Goal: Information Seeking & Learning: Find contact information

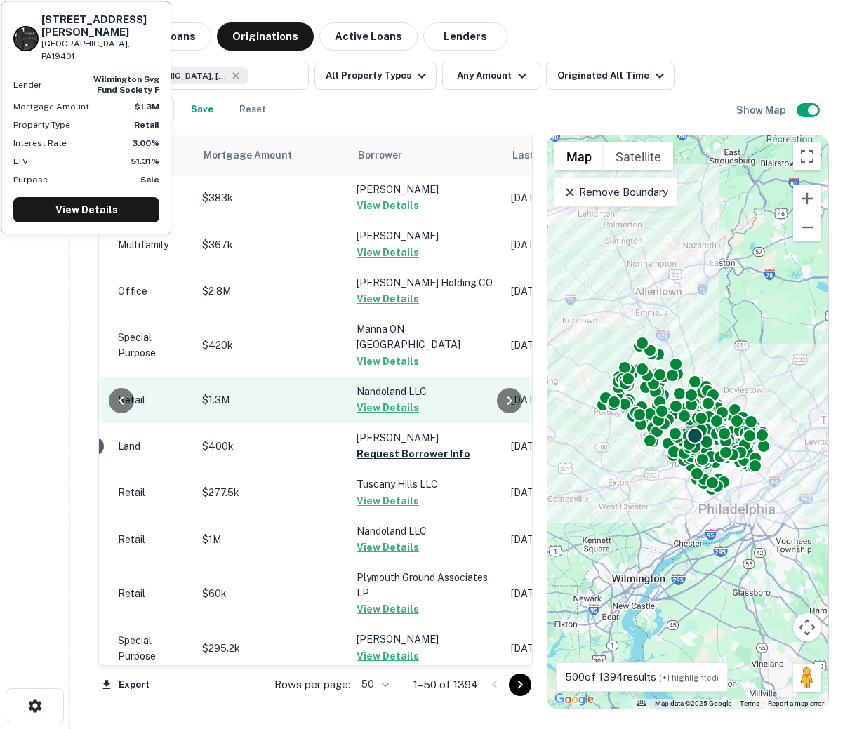
scroll to position [0, 695]
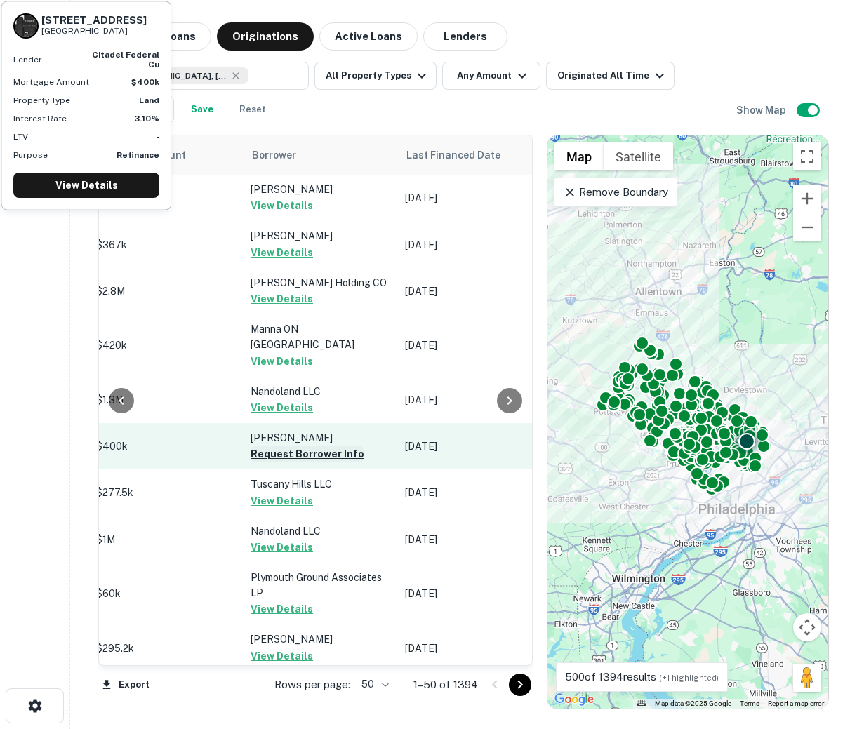
click at [276, 446] on button "Request Borrower Info" at bounding box center [308, 454] width 114 height 17
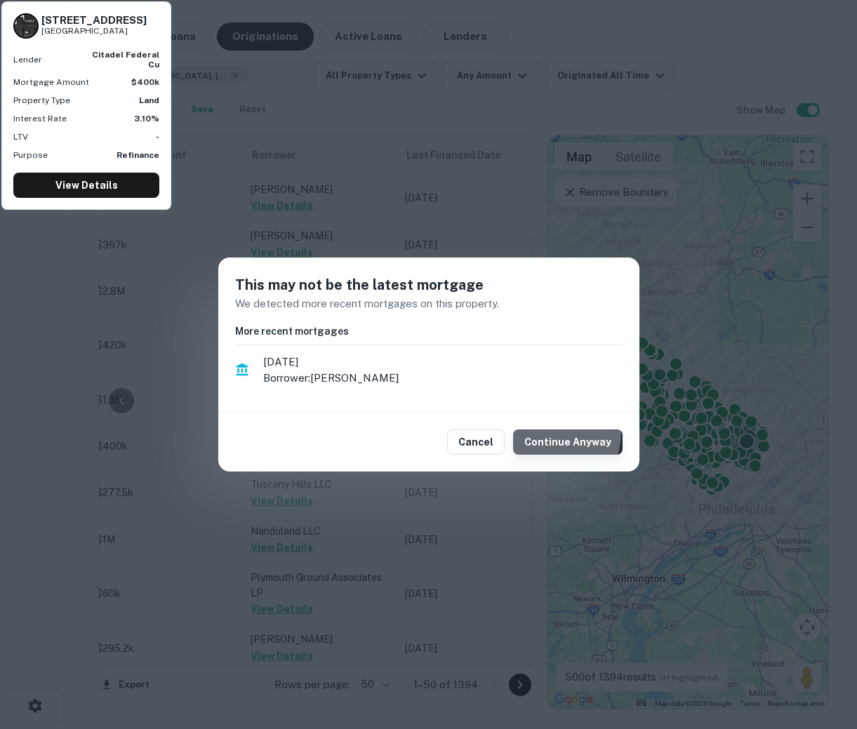
click at [543, 432] on button "Continue Anyway" at bounding box center [567, 442] width 109 height 25
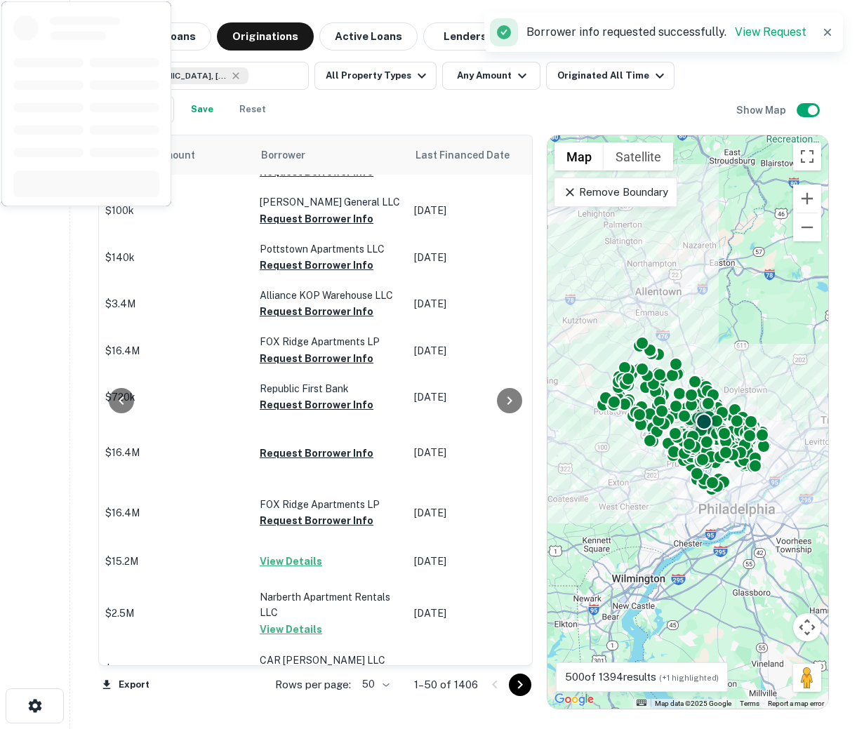
scroll to position [1463, 695]
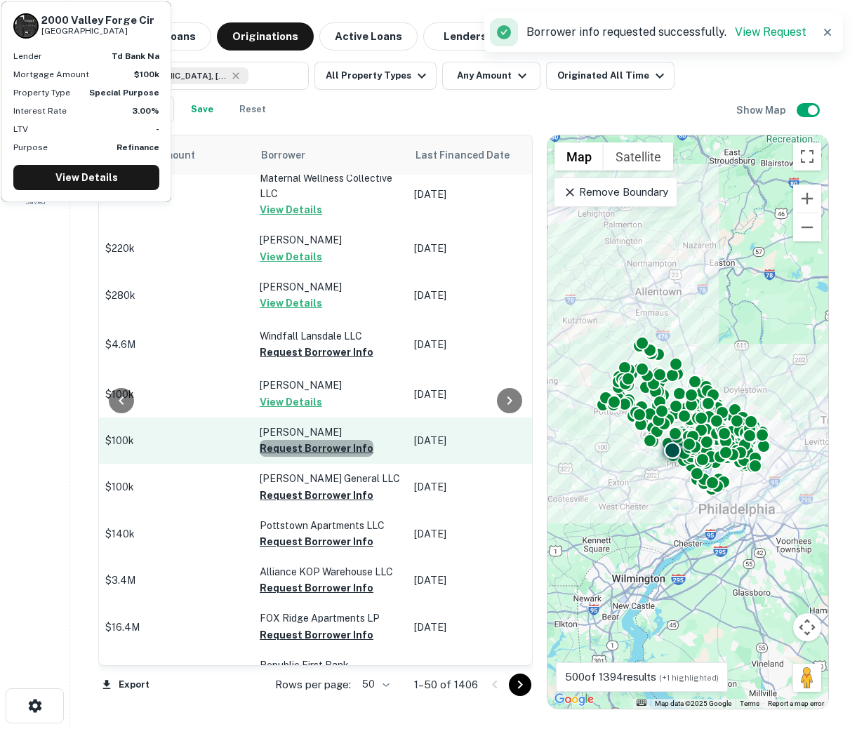
click at [327, 440] on button "Request Borrower Info" at bounding box center [317, 448] width 114 height 17
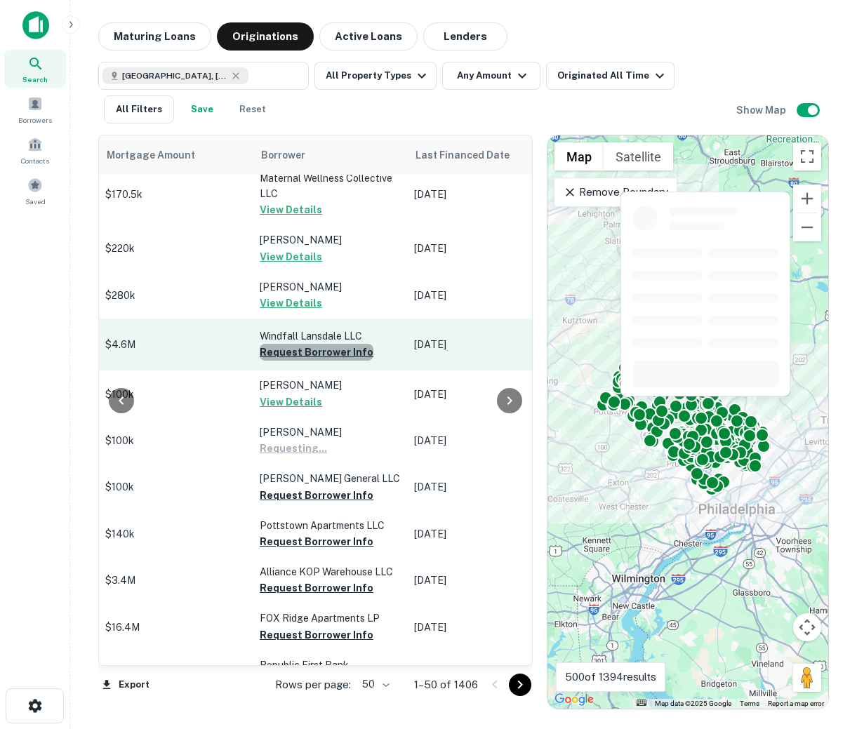
click at [314, 344] on button "Request Borrower Info" at bounding box center [317, 352] width 114 height 17
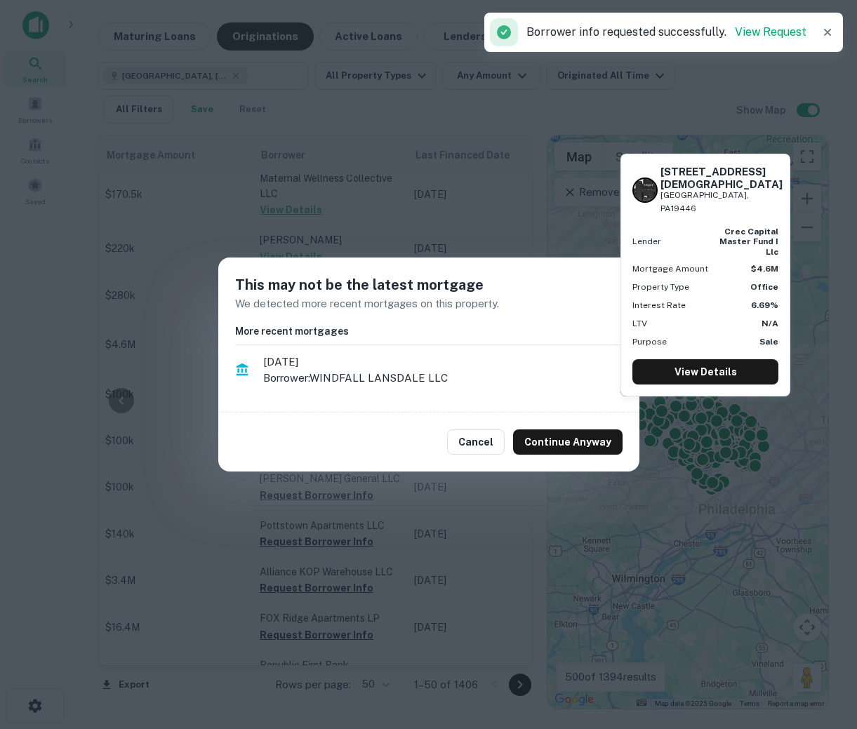
click at [454, 505] on div "This may not be the latest mortgage We detected more recent mortgages on this p…" at bounding box center [428, 364] width 857 height 729
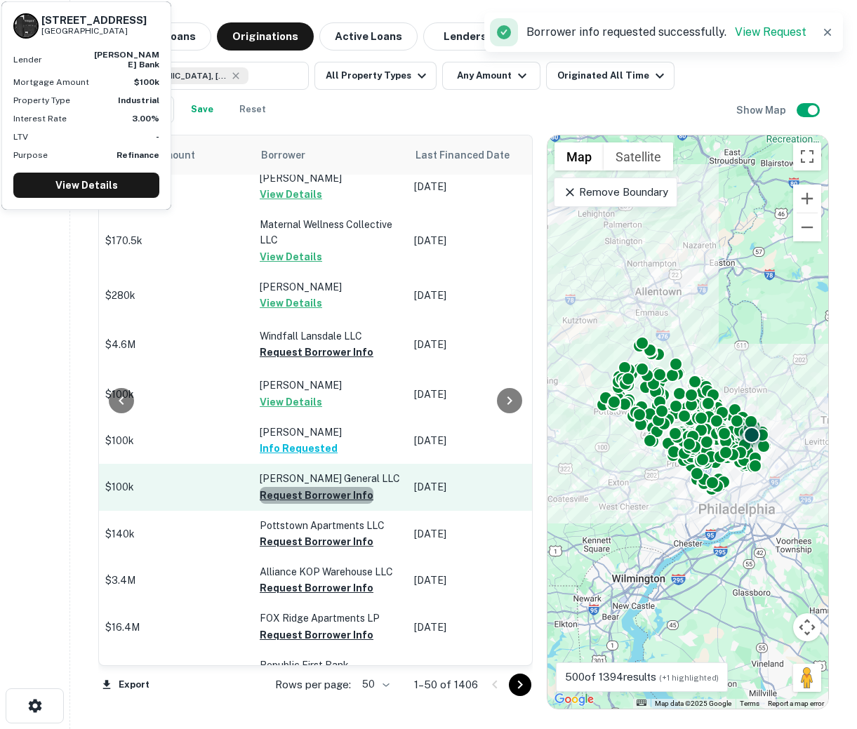
click at [324, 487] on button "Request Borrower Info" at bounding box center [317, 495] width 114 height 17
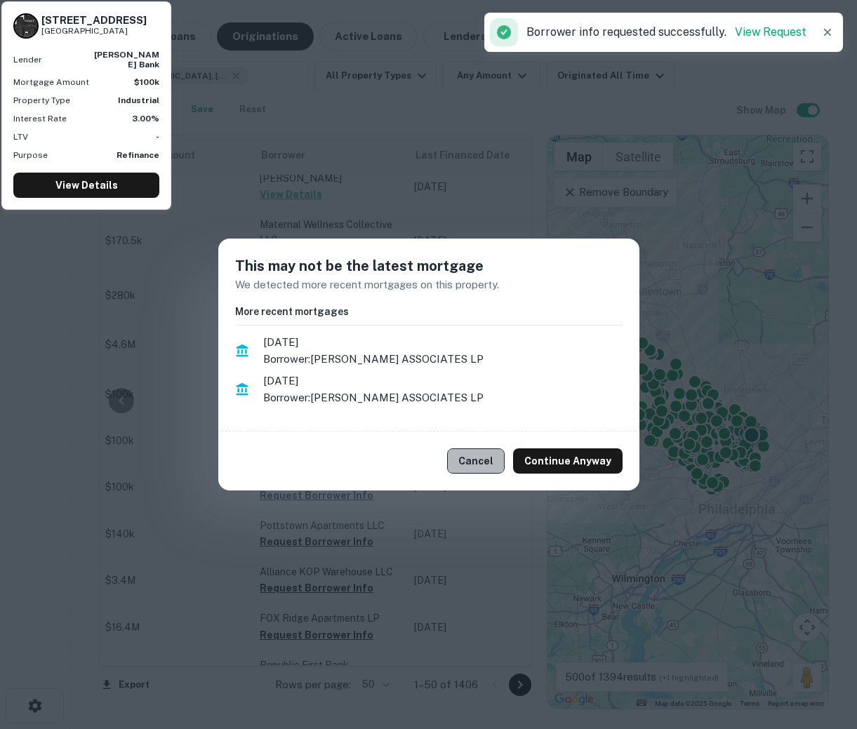
click at [505, 460] on button "Cancel" at bounding box center [476, 461] width 58 height 25
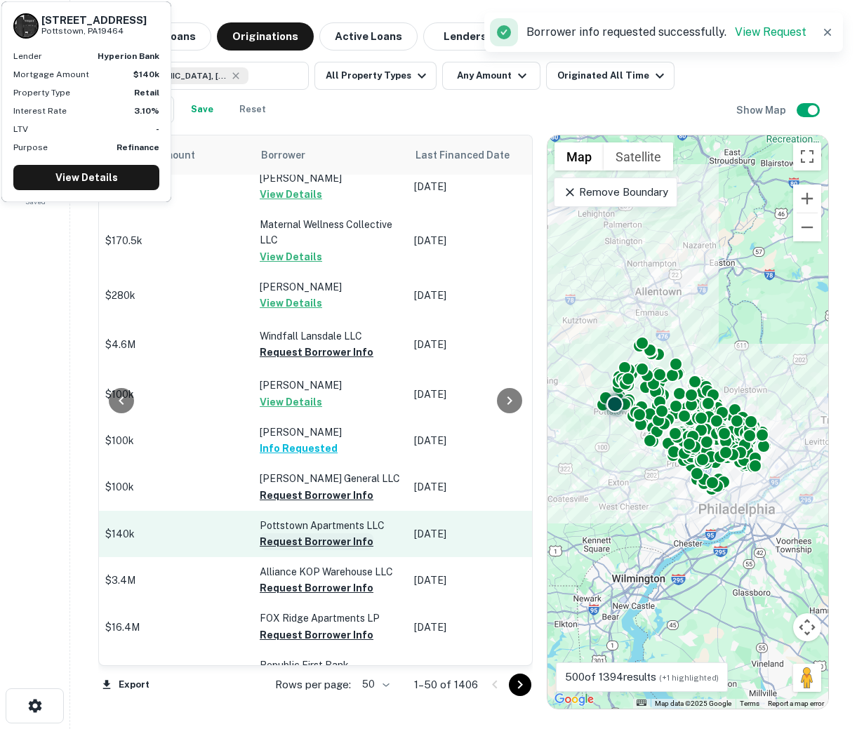
click at [338, 533] on button "Request Borrower Info" at bounding box center [317, 541] width 114 height 17
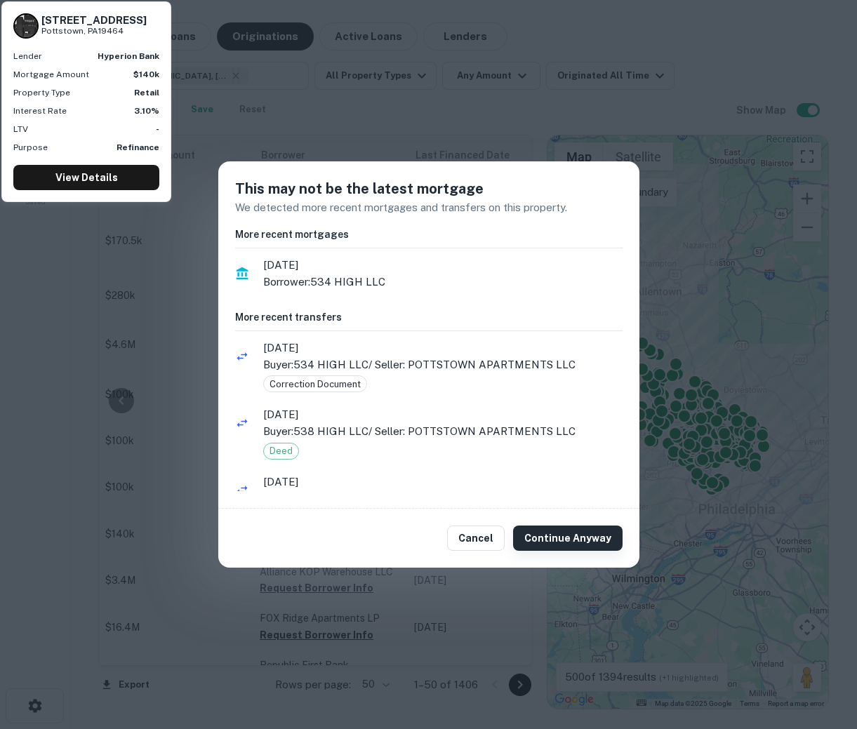
click at [590, 536] on button "Continue Anyway" at bounding box center [567, 538] width 109 height 25
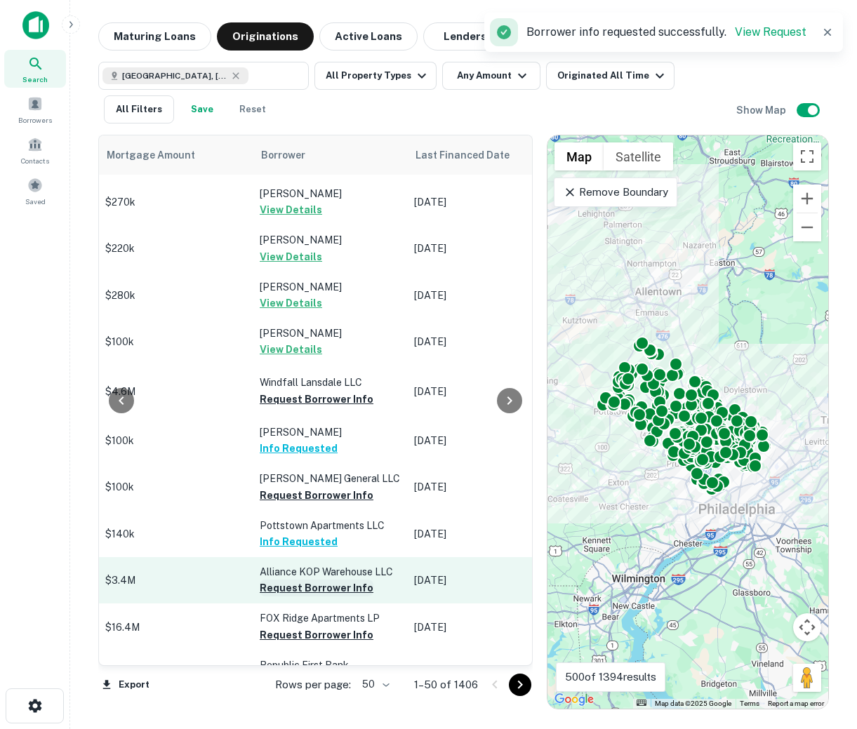
scroll to position [1478, 695]
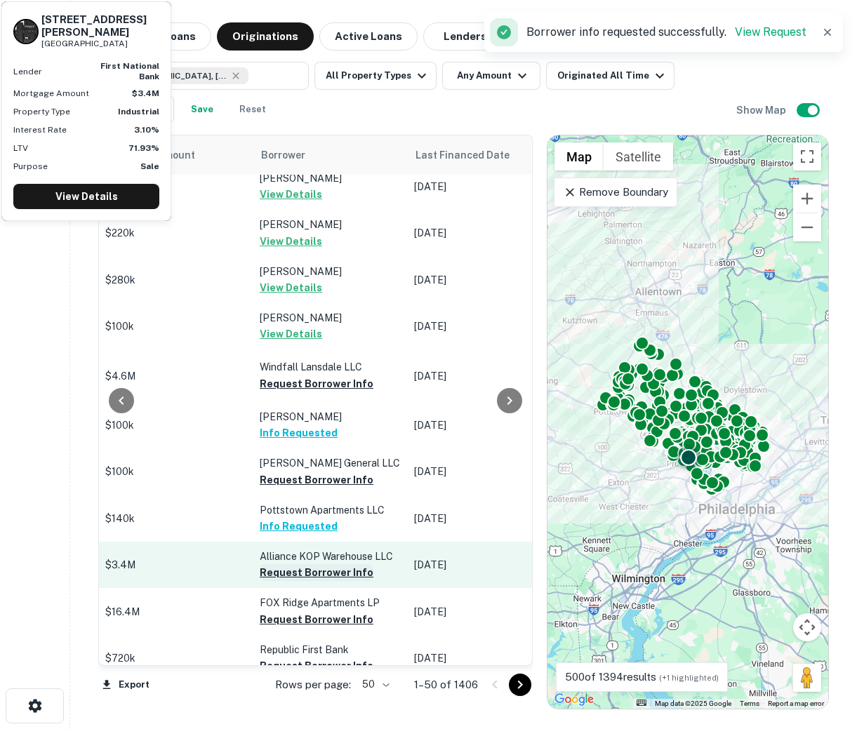
click at [317, 564] on button "Request Borrower Info" at bounding box center [317, 572] width 114 height 17
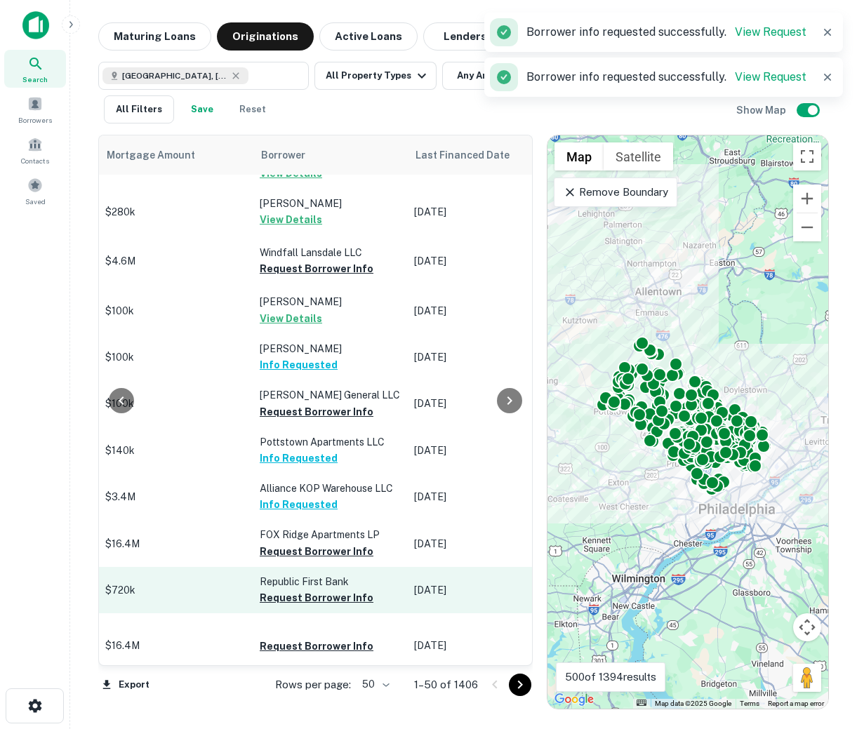
scroll to position [1588, 695]
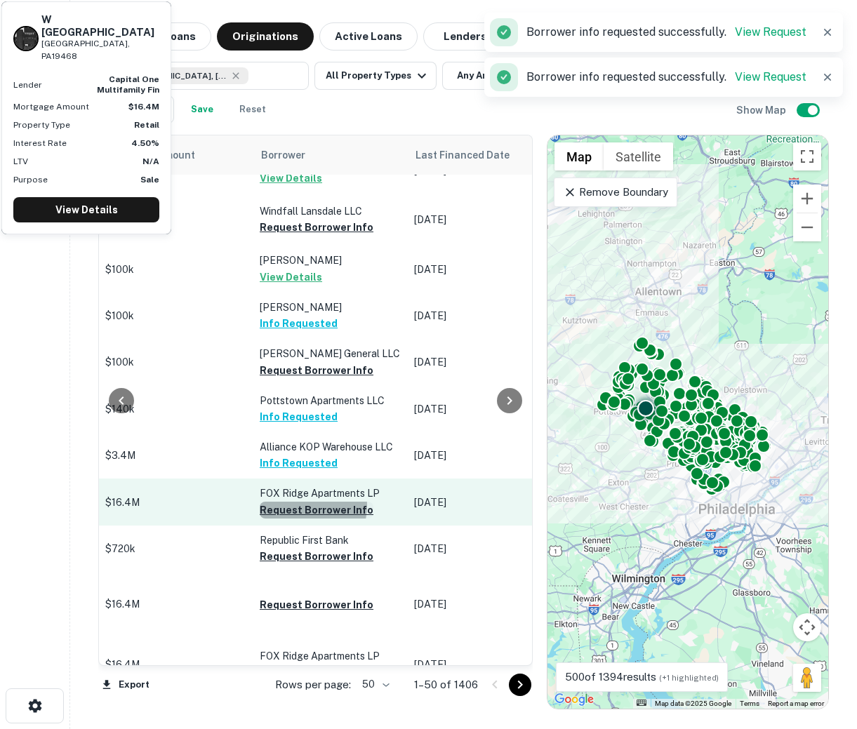
click at [295, 502] on button "Request Borrower Info" at bounding box center [317, 510] width 114 height 17
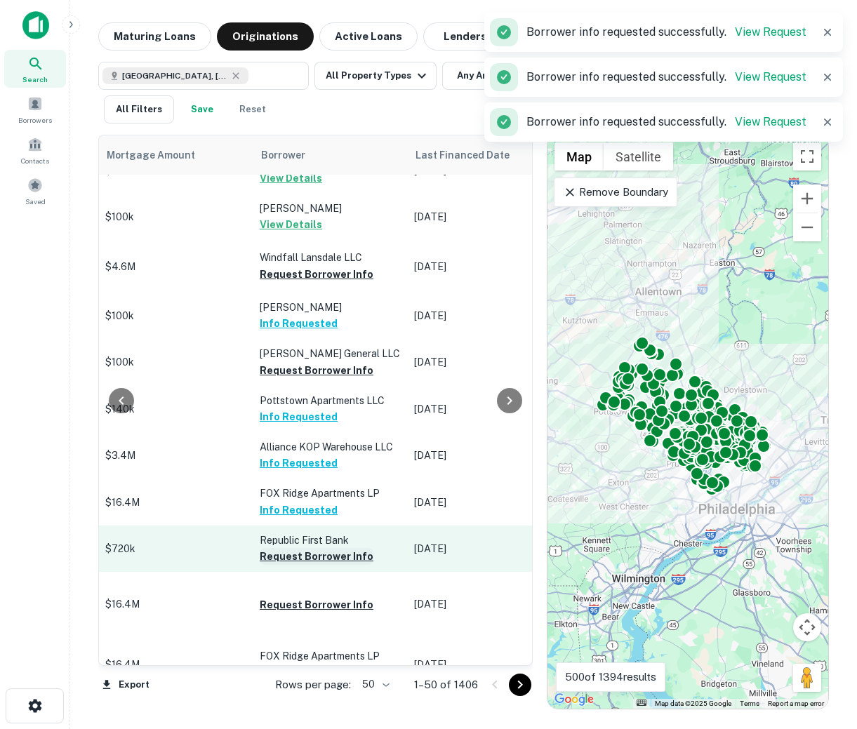
click at [300, 548] on button "Request Borrower Info" at bounding box center [317, 556] width 114 height 17
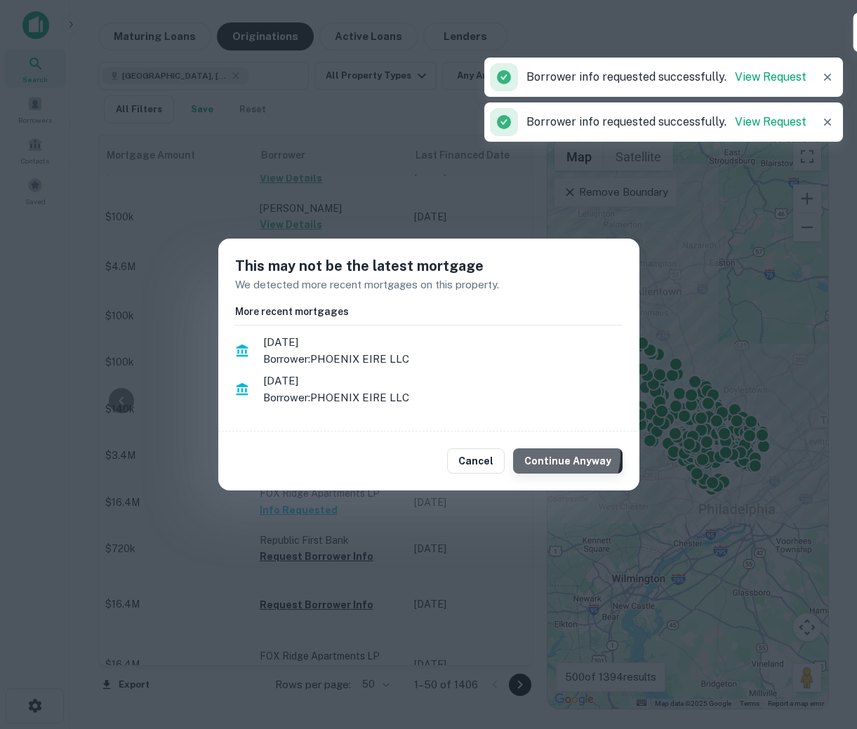
click at [560, 456] on button "Continue Anyway" at bounding box center [567, 461] width 109 height 25
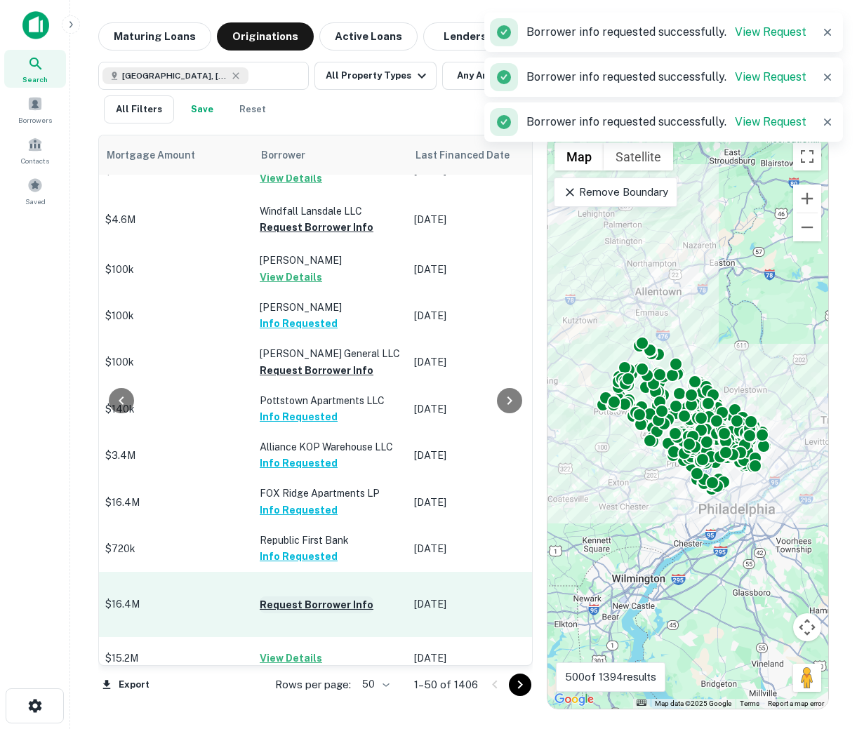
click at [290, 597] on button "Request Borrower Info" at bounding box center [317, 605] width 114 height 17
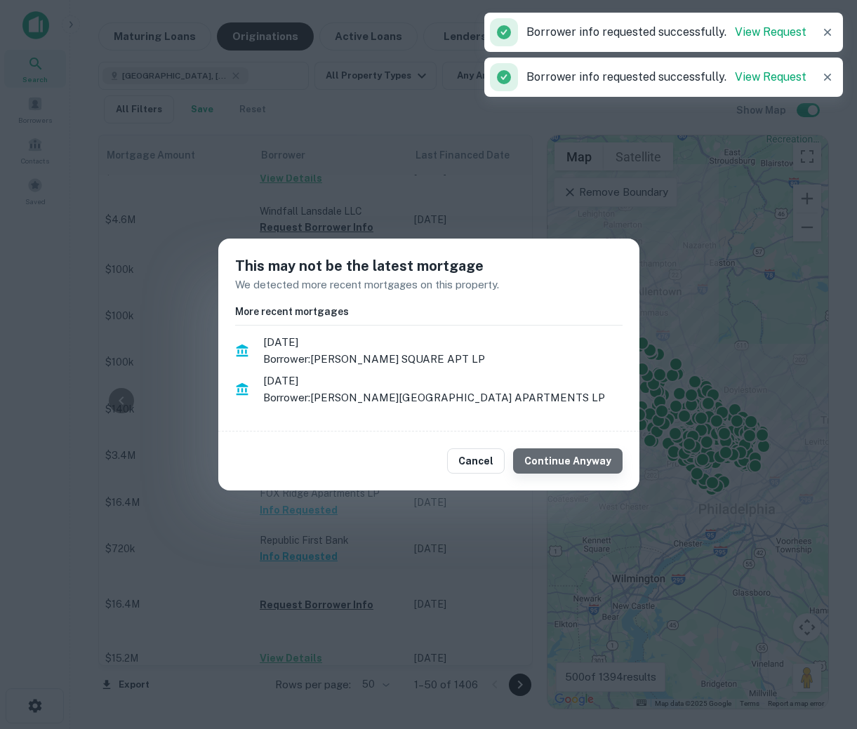
click at [580, 457] on button "Continue Anyway" at bounding box center [567, 461] width 109 height 25
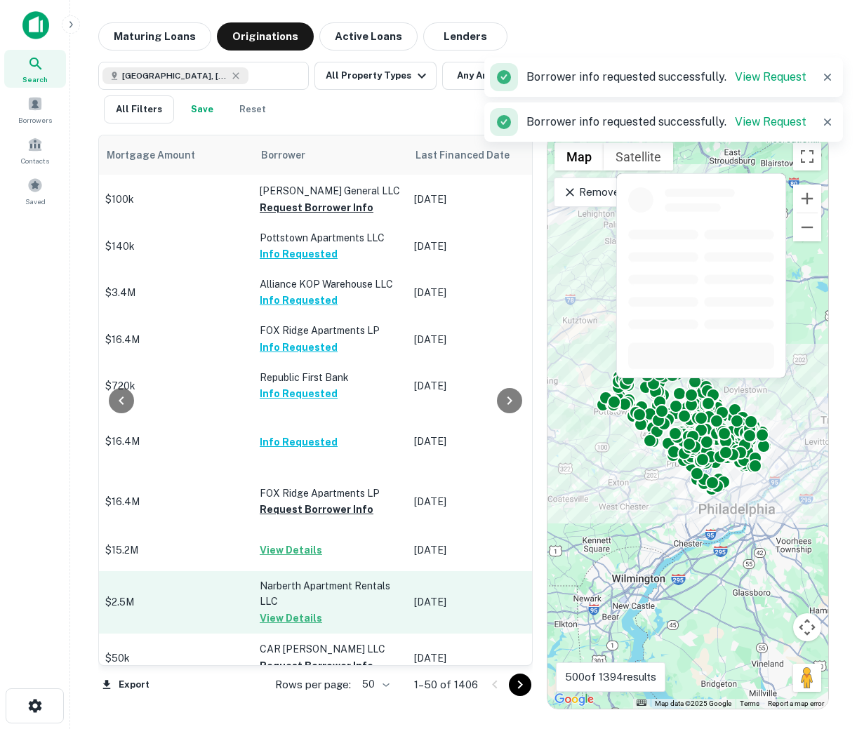
scroll to position [1793, 695]
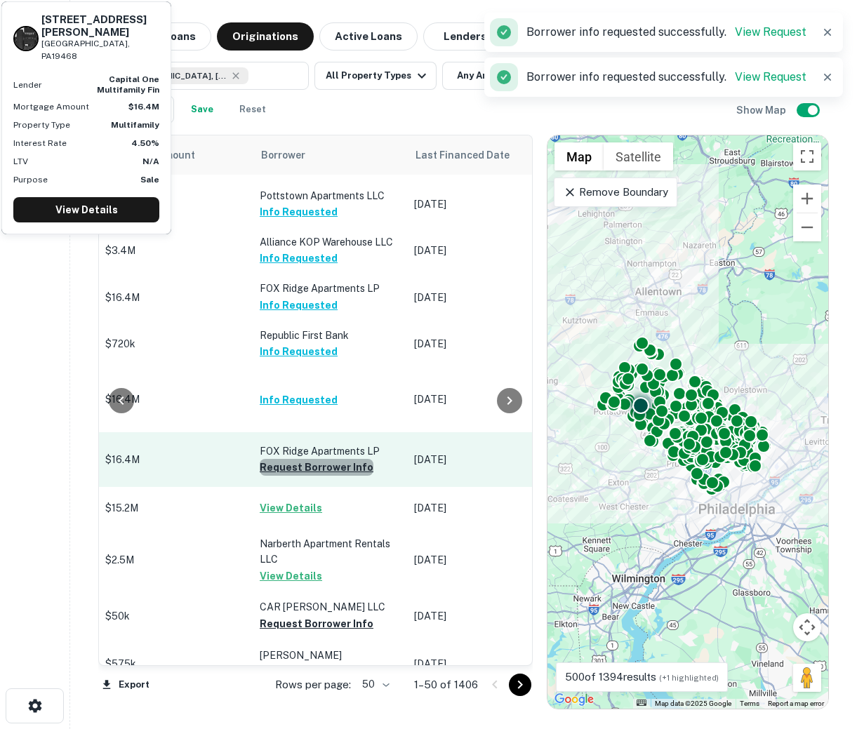
click at [321, 459] on button "Request Borrower Info" at bounding box center [317, 467] width 114 height 17
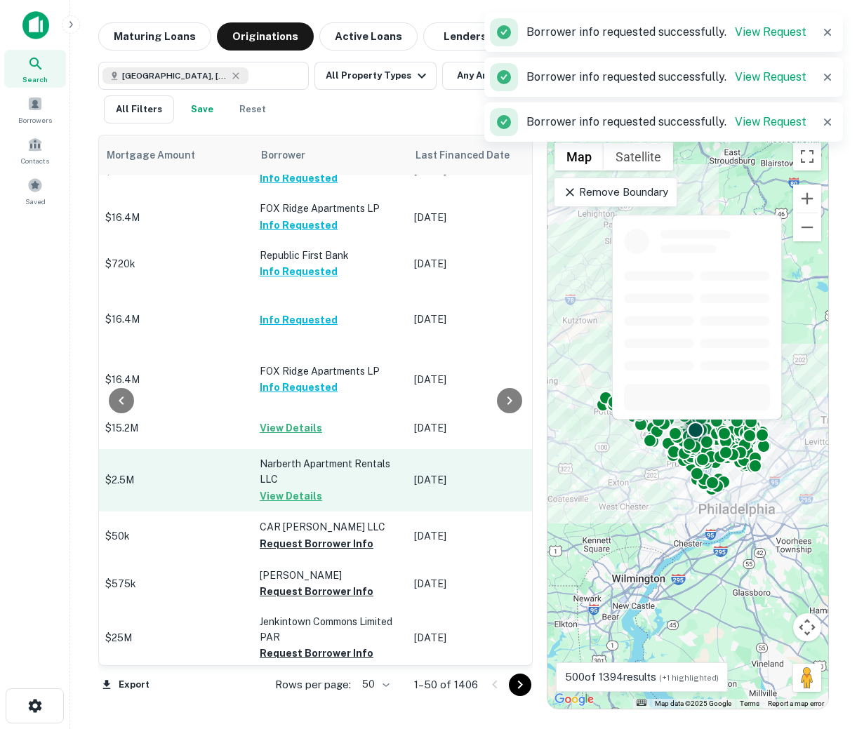
scroll to position [1983, 695]
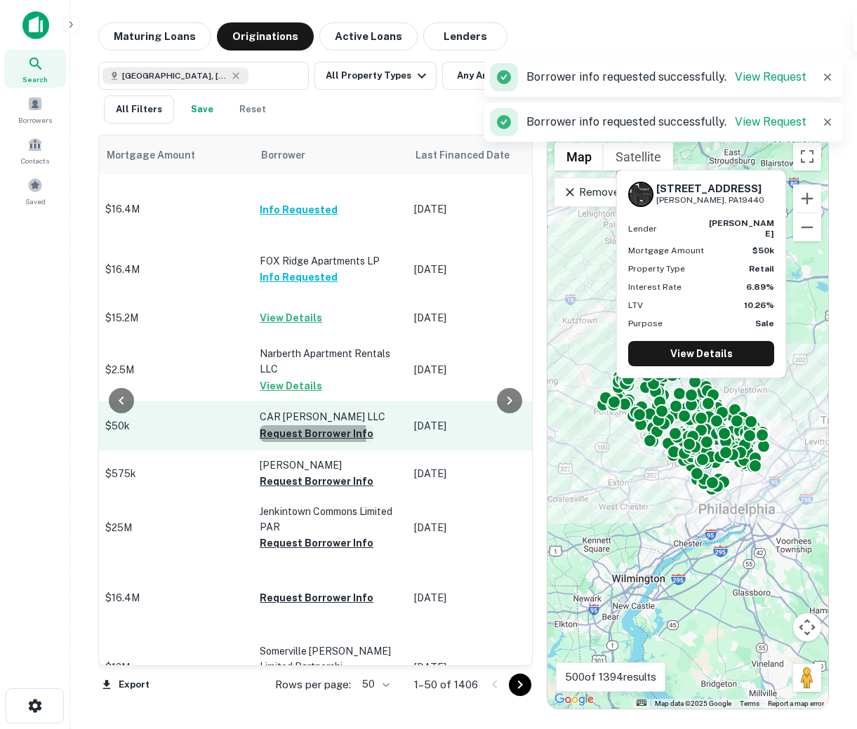
click at [305, 425] on button "Request Borrower Info" at bounding box center [317, 433] width 114 height 17
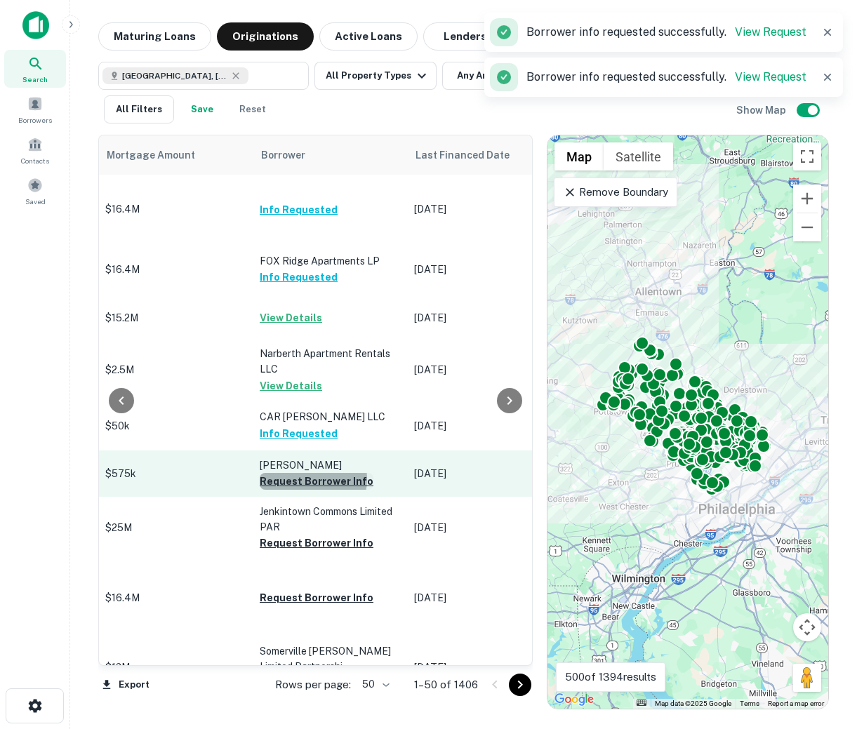
click at [304, 473] on button "Request Borrower Info" at bounding box center [317, 481] width 114 height 17
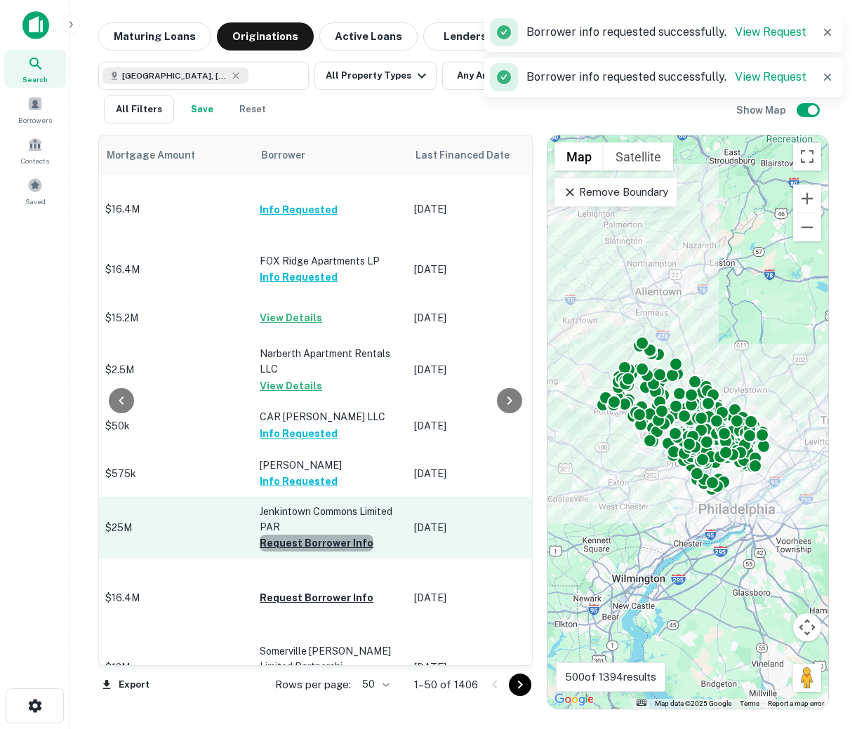
click at [310, 535] on button "Request Borrower Info" at bounding box center [317, 543] width 114 height 17
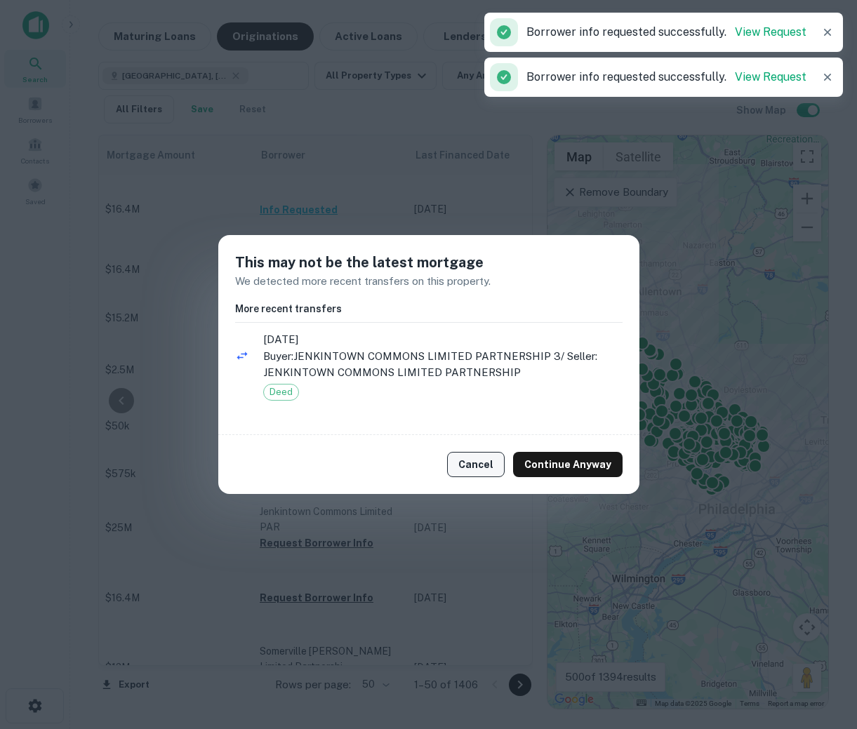
click at [491, 466] on button "Cancel" at bounding box center [476, 464] width 58 height 25
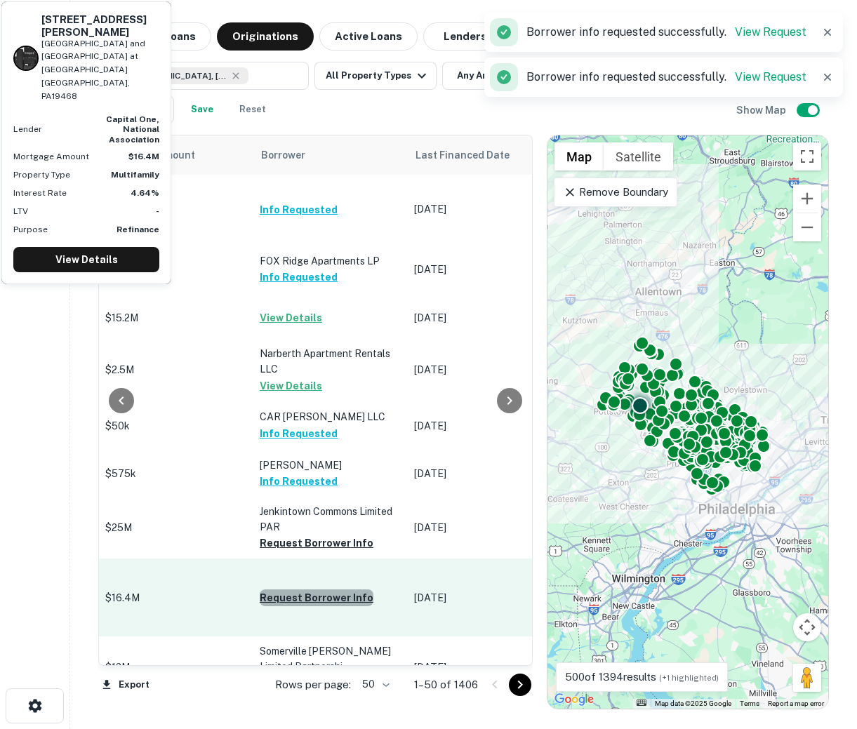
click at [327, 590] on button "Request Borrower Info" at bounding box center [317, 598] width 114 height 17
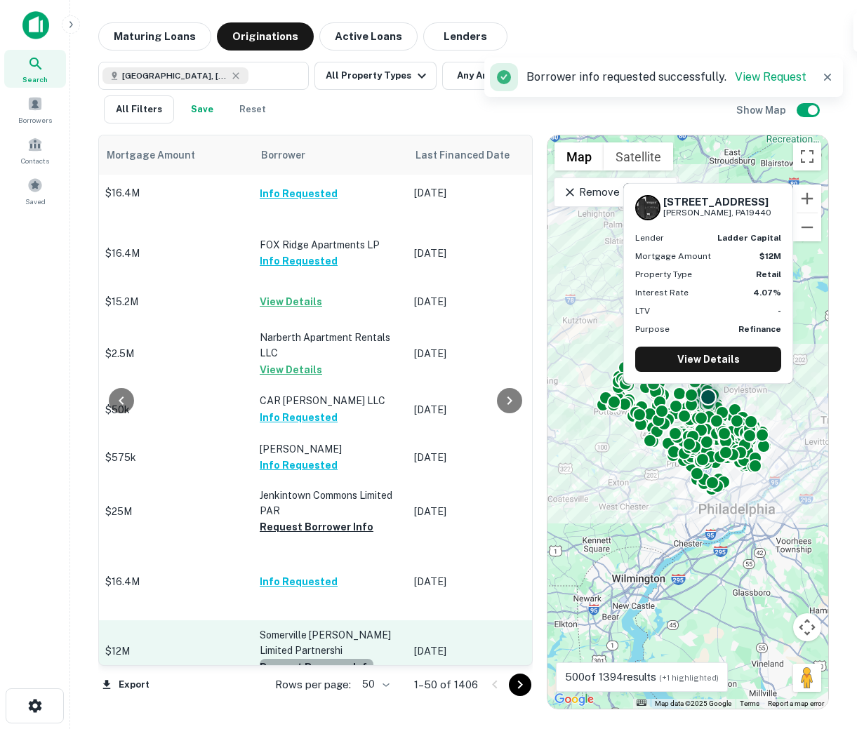
click at [319, 659] on button "Request Borrower Info" at bounding box center [317, 667] width 114 height 17
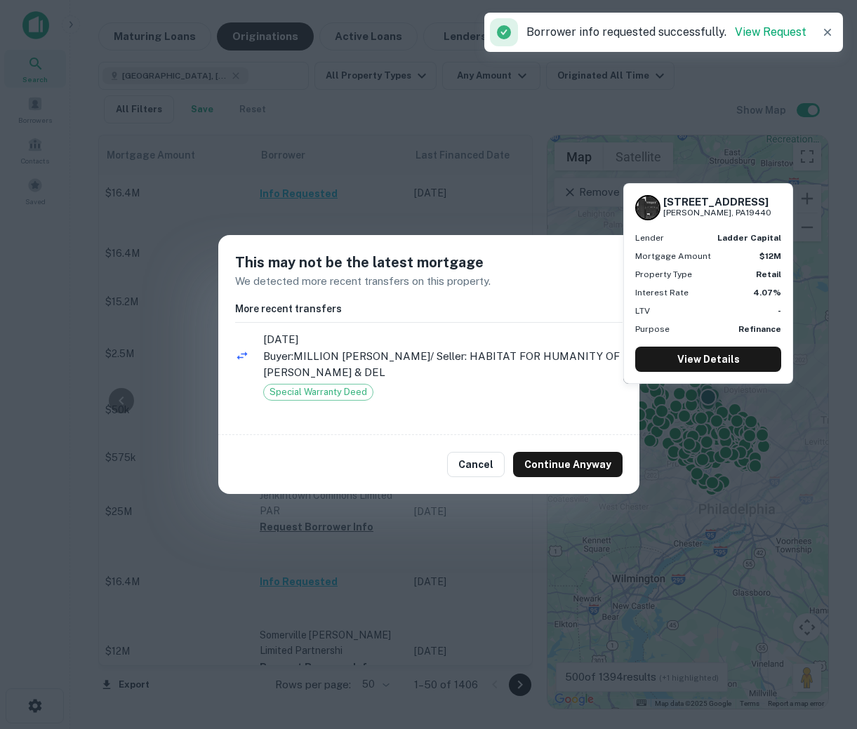
click at [487, 444] on div "Cancel Continue Anyway" at bounding box center [428, 464] width 421 height 59
click at [490, 464] on button "Cancel" at bounding box center [476, 464] width 58 height 25
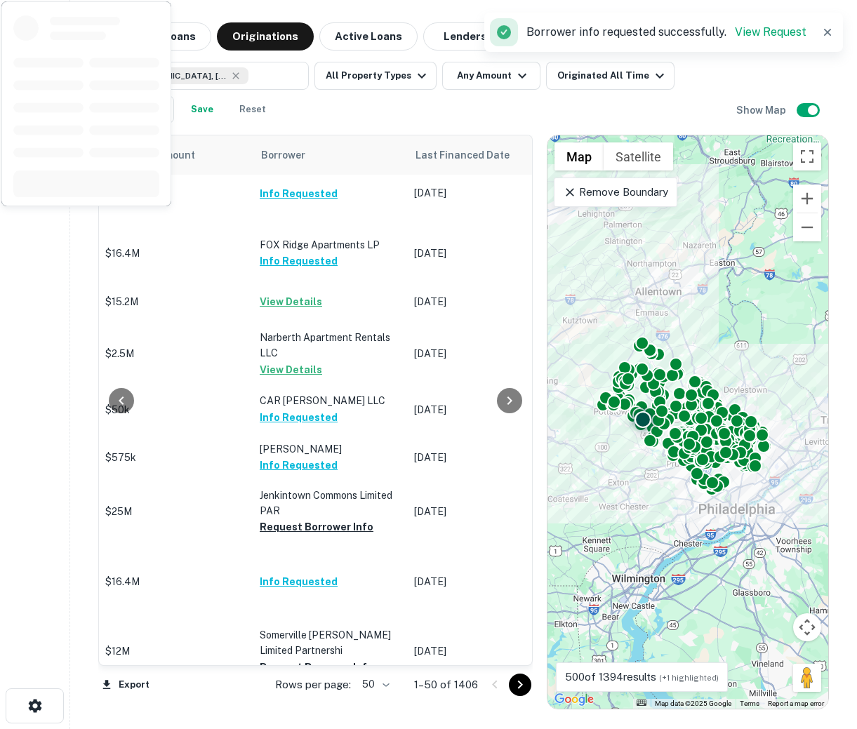
click at [301, 683] on td "Request Borrower Info" at bounding box center [330, 704] width 154 height 42
click at [302, 696] on button "Request Borrower Info" at bounding box center [317, 704] width 114 height 17
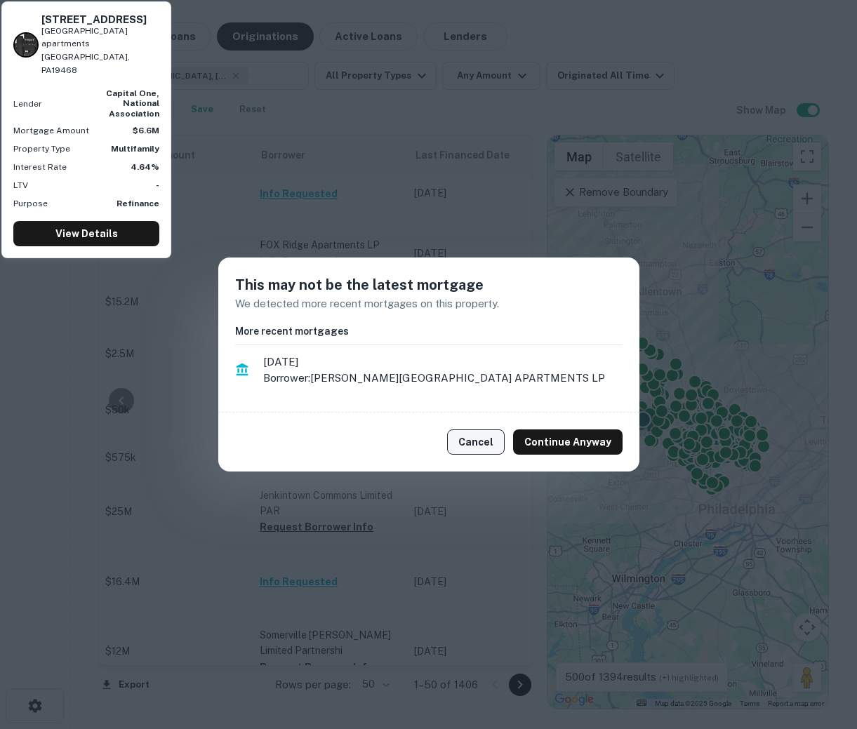
click at [492, 441] on button "Cancel" at bounding box center [476, 442] width 58 height 25
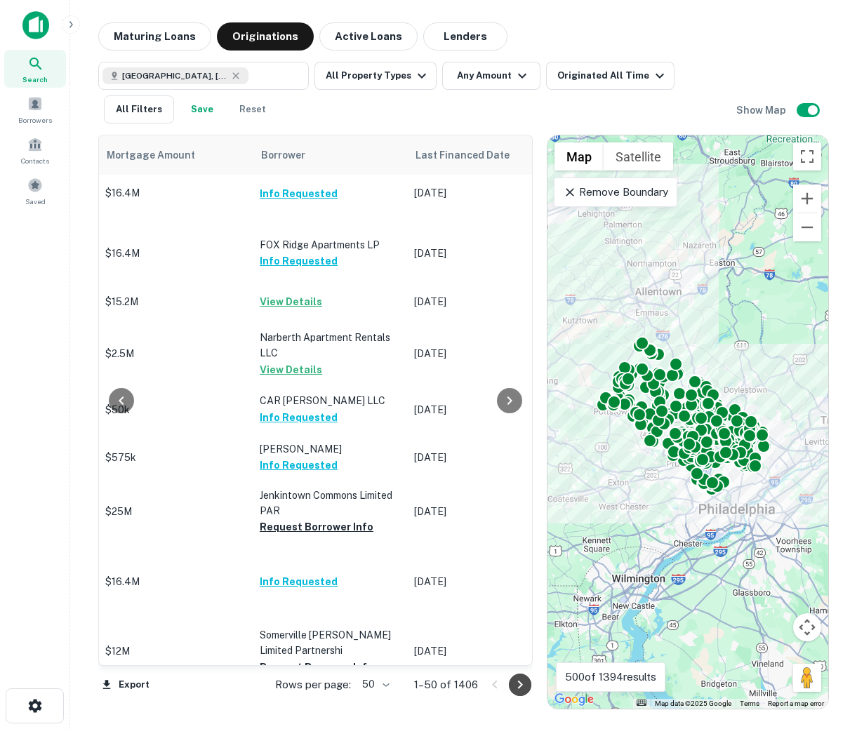
click at [517, 687] on icon "Go to next page" at bounding box center [520, 685] width 17 height 17
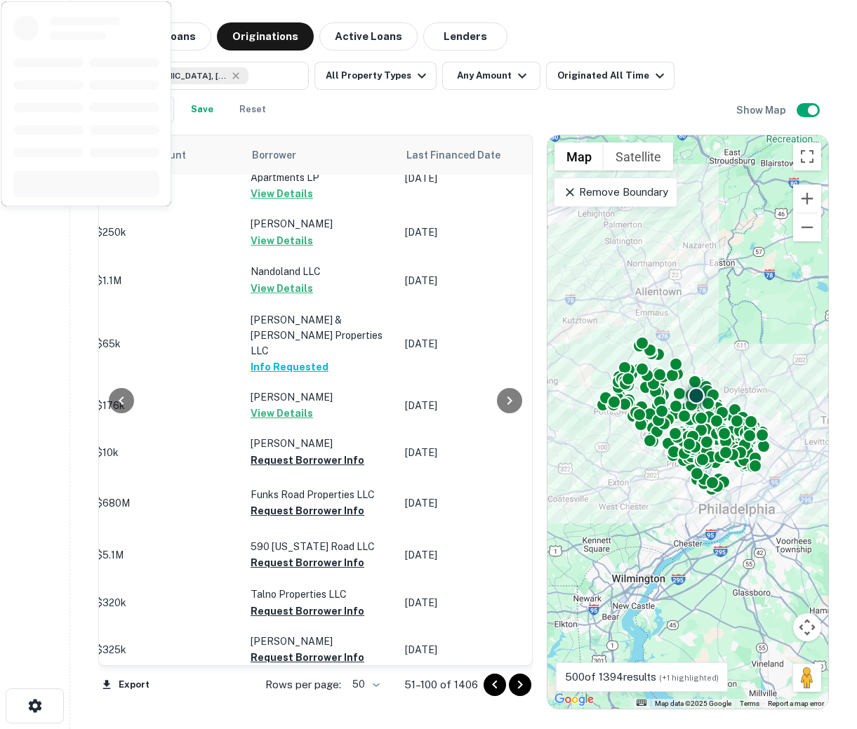
scroll to position [0, 695]
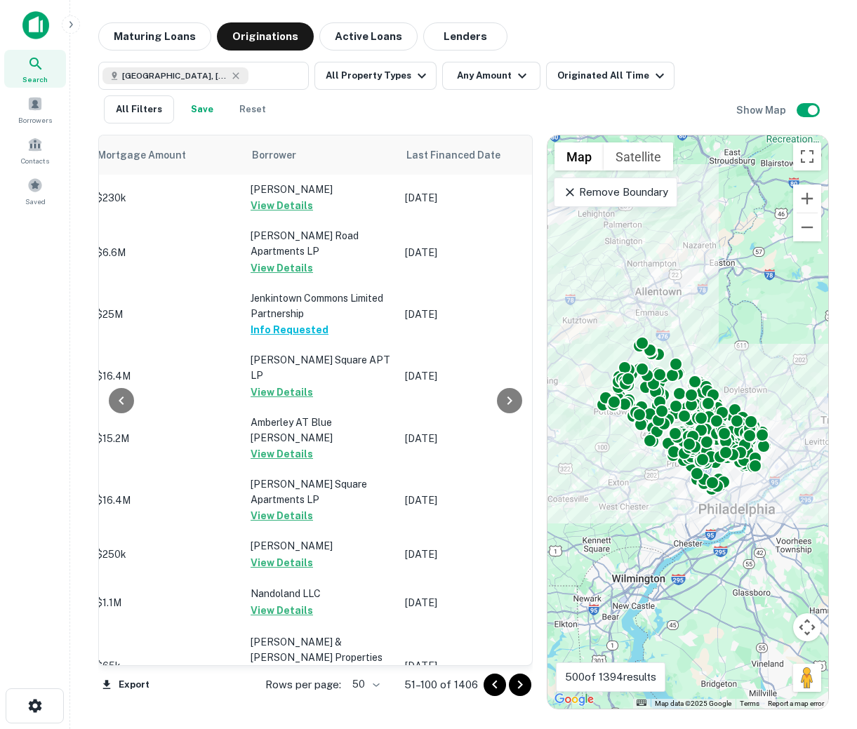
click at [520, 690] on icon "Go to next page" at bounding box center [520, 685] width 17 height 17
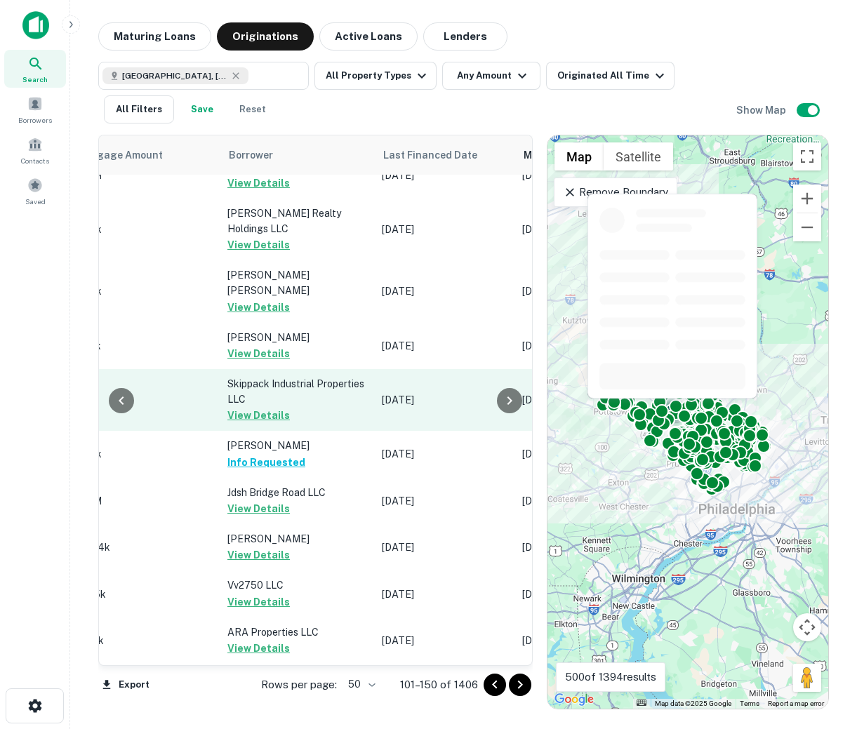
scroll to position [305, 695]
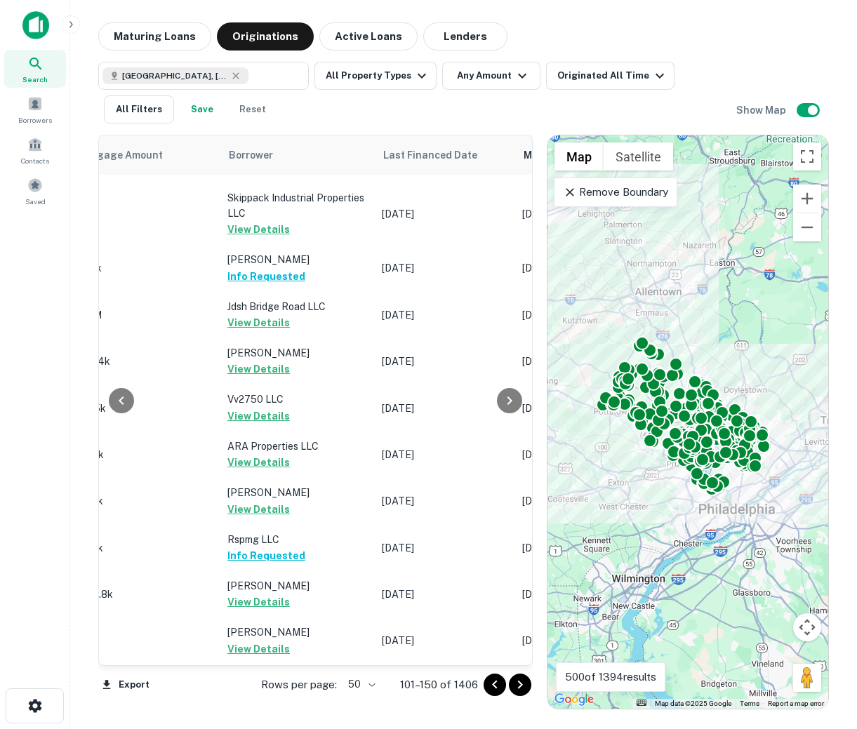
click at [526, 677] on icon "Go to next page" at bounding box center [520, 685] width 17 height 17
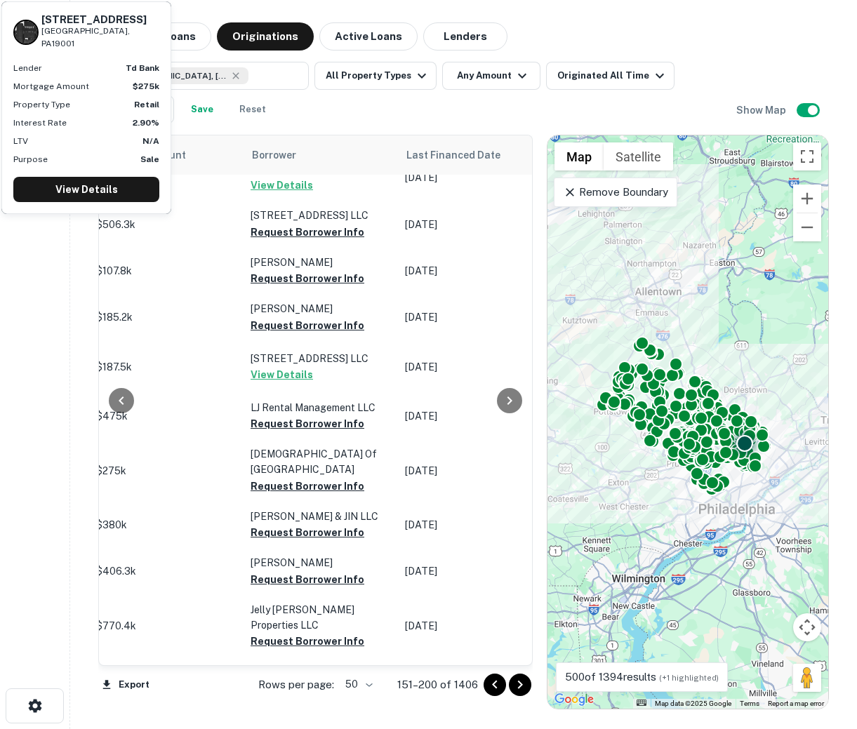
scroll to position [0, 695]
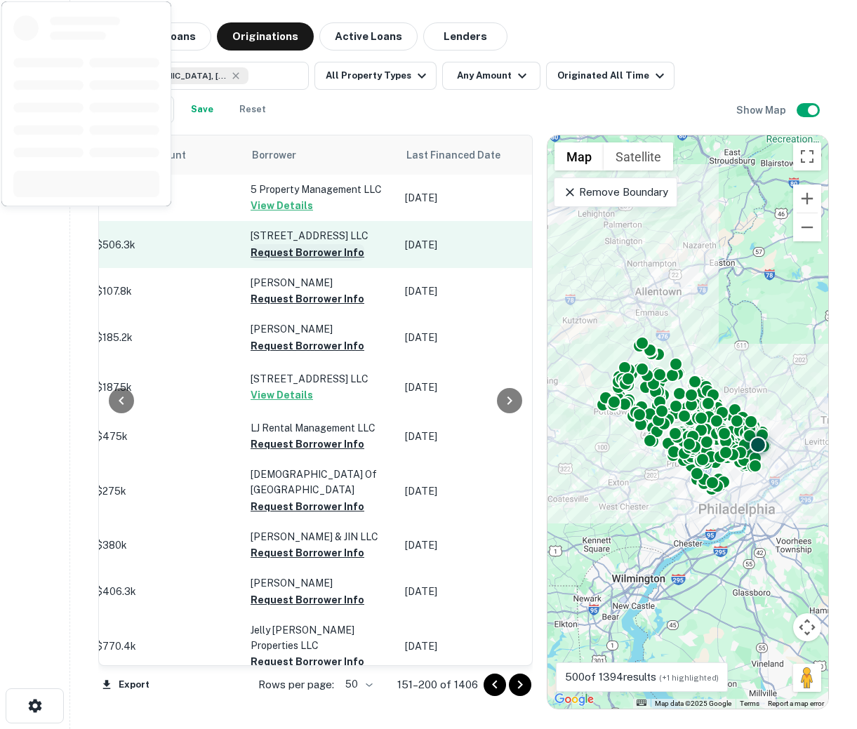
click at [313, 261] on button "Request Borrower Info" at bounding box center [308, 252] width 114 height 17
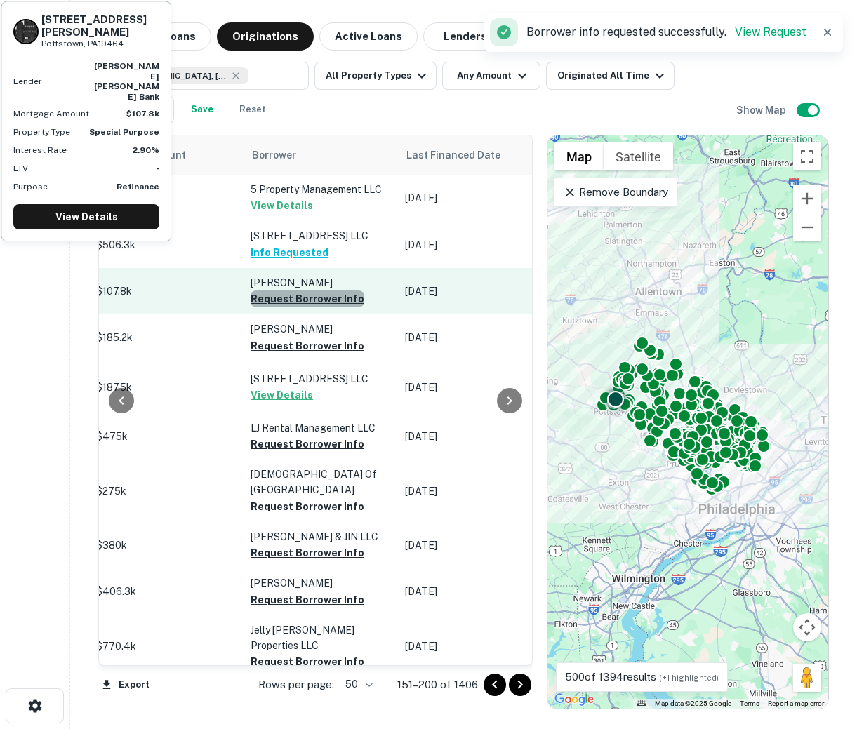
click at [307, 307] on button "Request Borrower Info" at bounding box center [308, 299] width 114 height 17
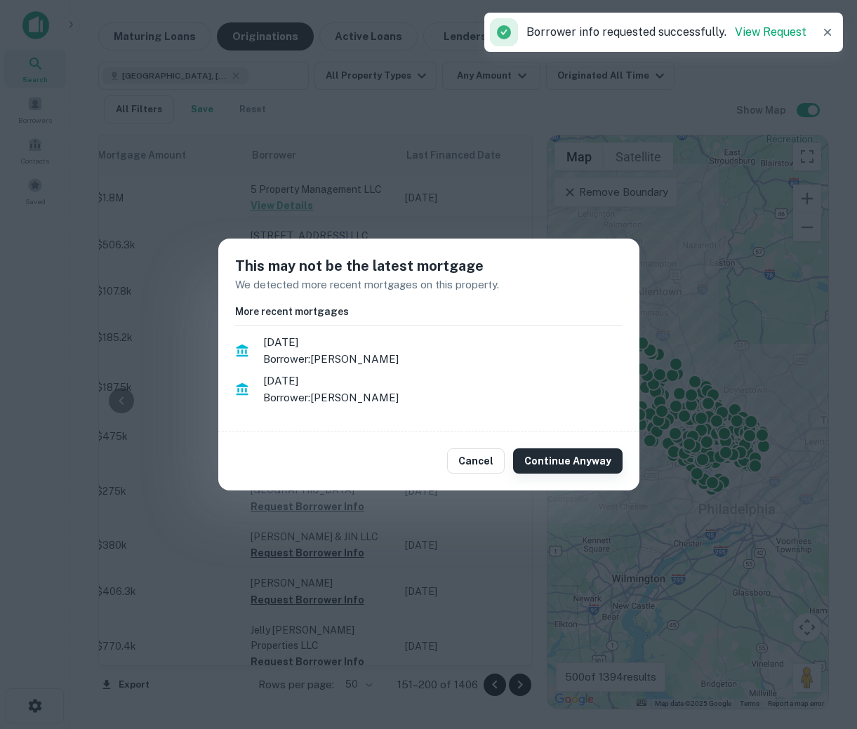
click at [550, 456] on button "Continue Anyway" at bounding box center [567, 461] width 109 height 25
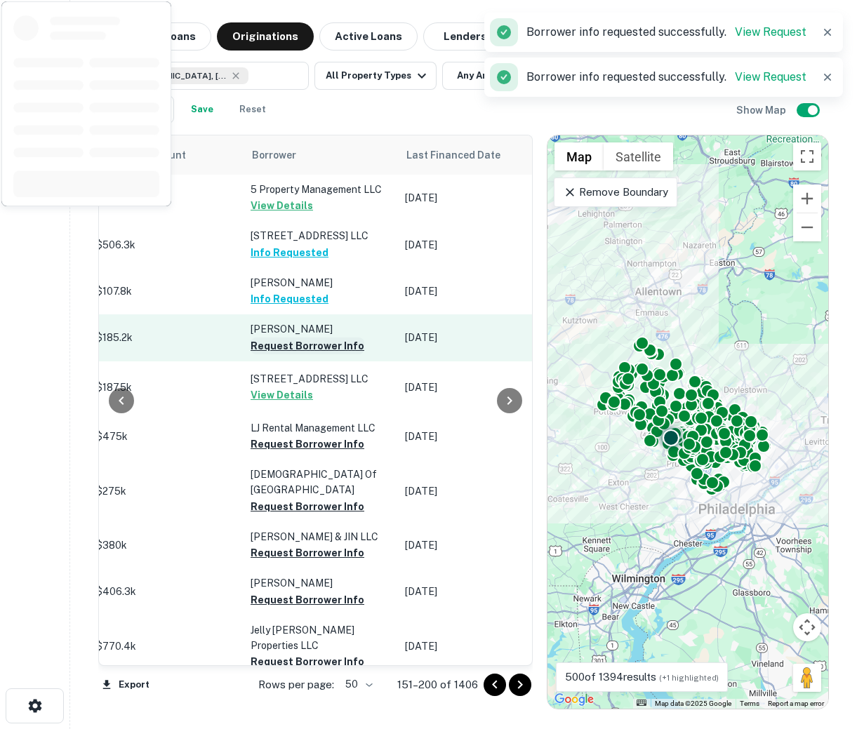
click at [300, 350] on button "Request Borrower Info" at bounding box center [308, 346] width 114 height 17
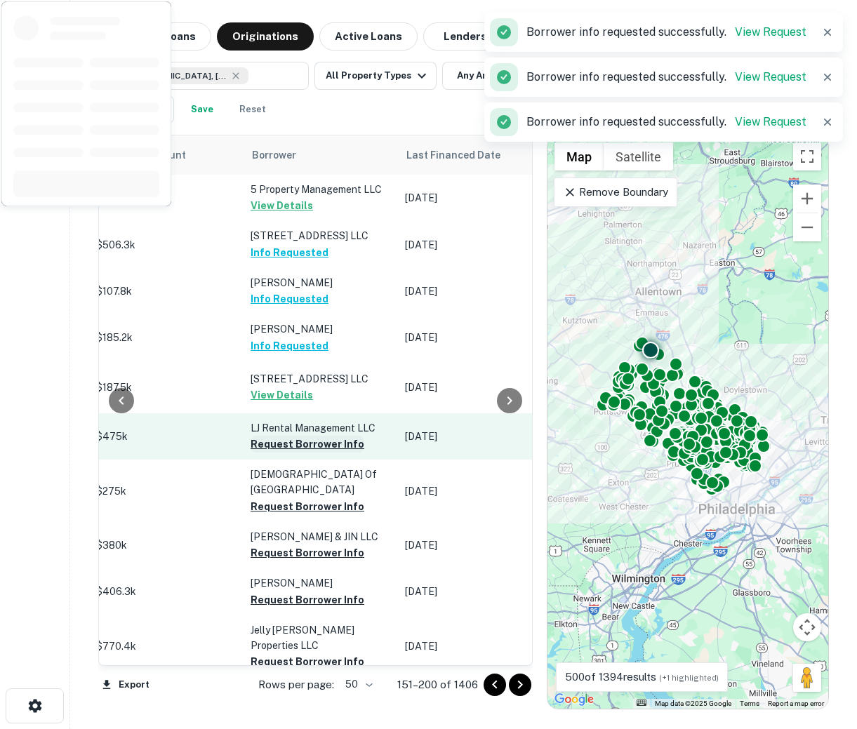
click at [310, 451] on button "Request Borrower Info" at bounding box center [308, 444] width 114 height 17
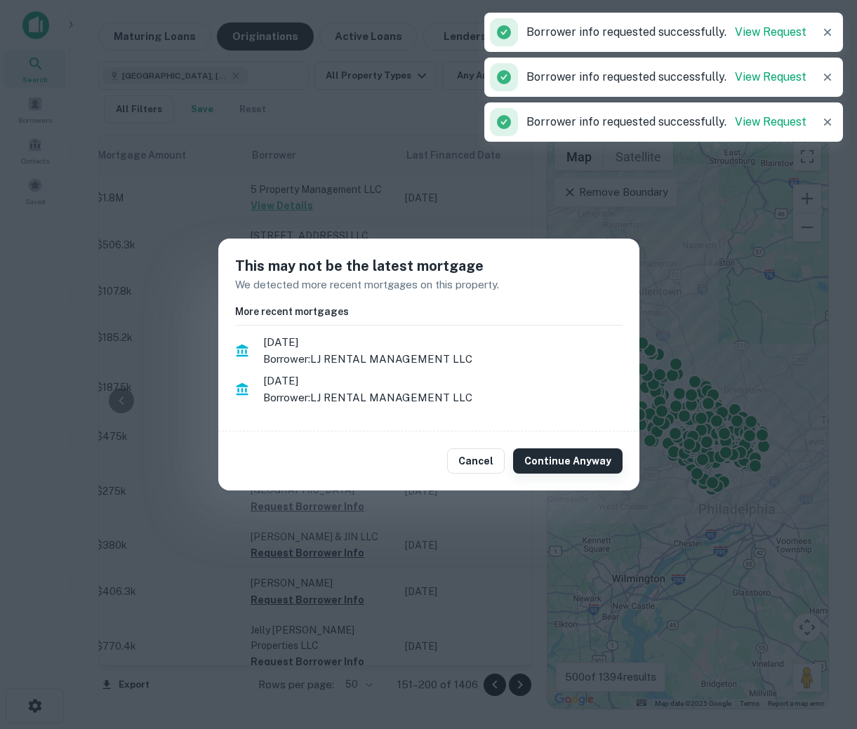
click at [564, 453] on button "Continue Anyway" at bounding box center [567, 461] width 109 height 25
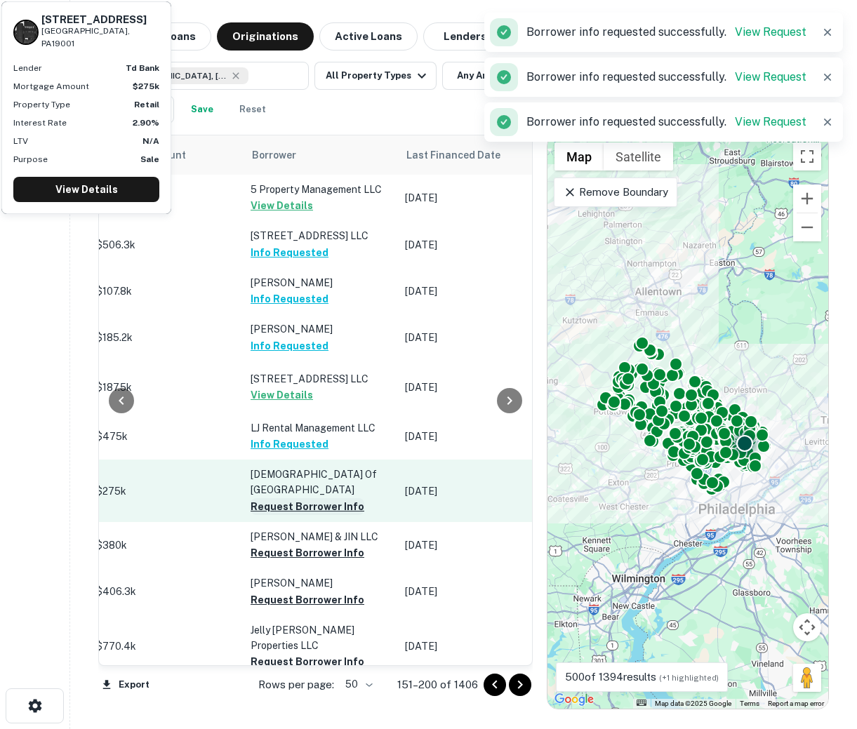
click at [305, 505] on button "Request Borrower Info" at bounding box center [308, 506] width 114 height 17
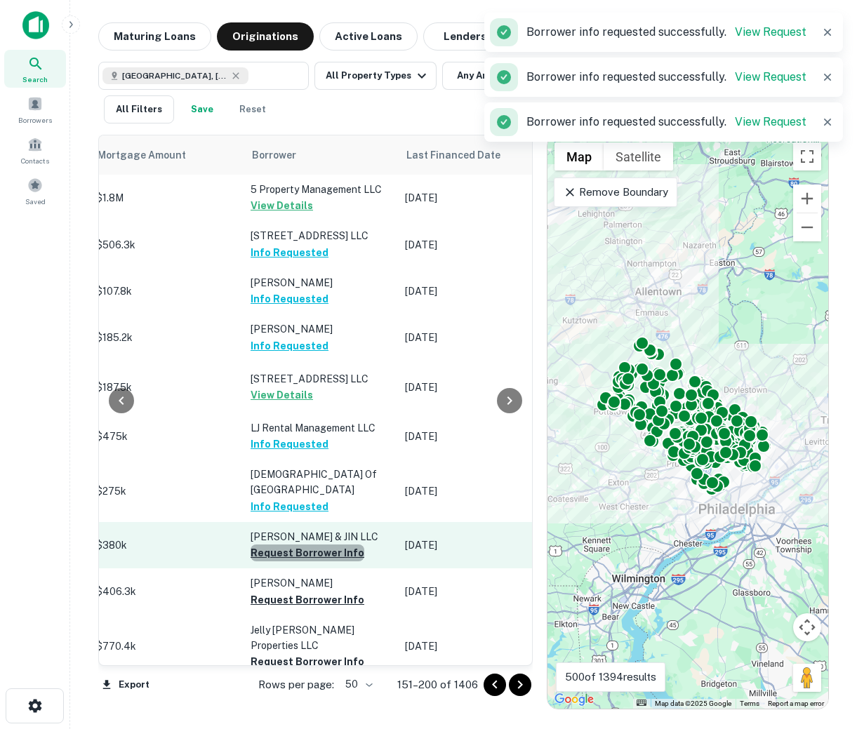
click at [310, 559] on button "Request Borrower Info" at bounding box center [308, 553] width 114 height 17
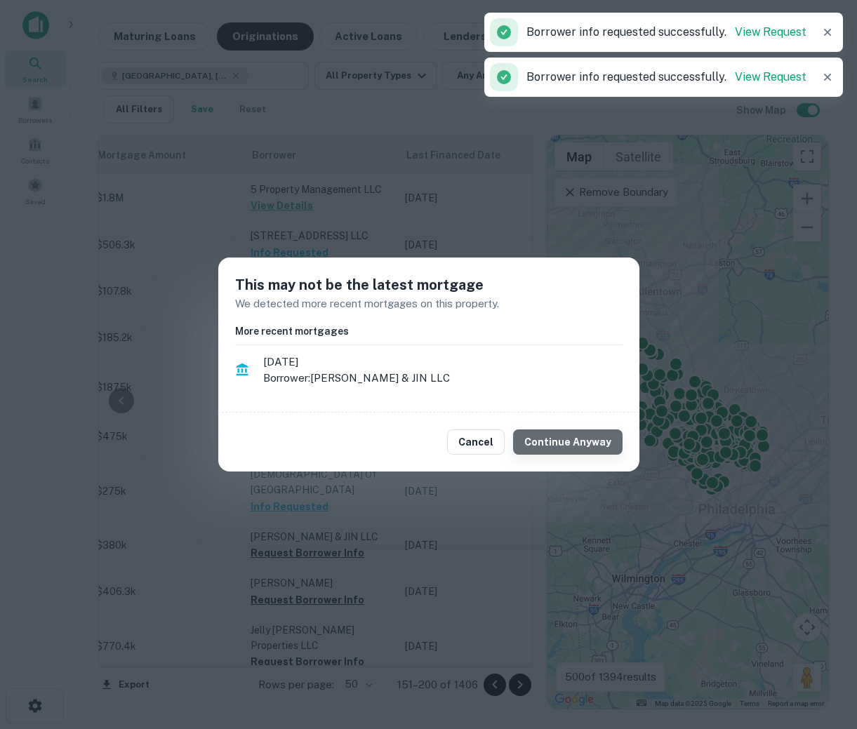
click at [608, 439] on button "Continue Anyway" at bounding box center [567, 442] width 109 height 25
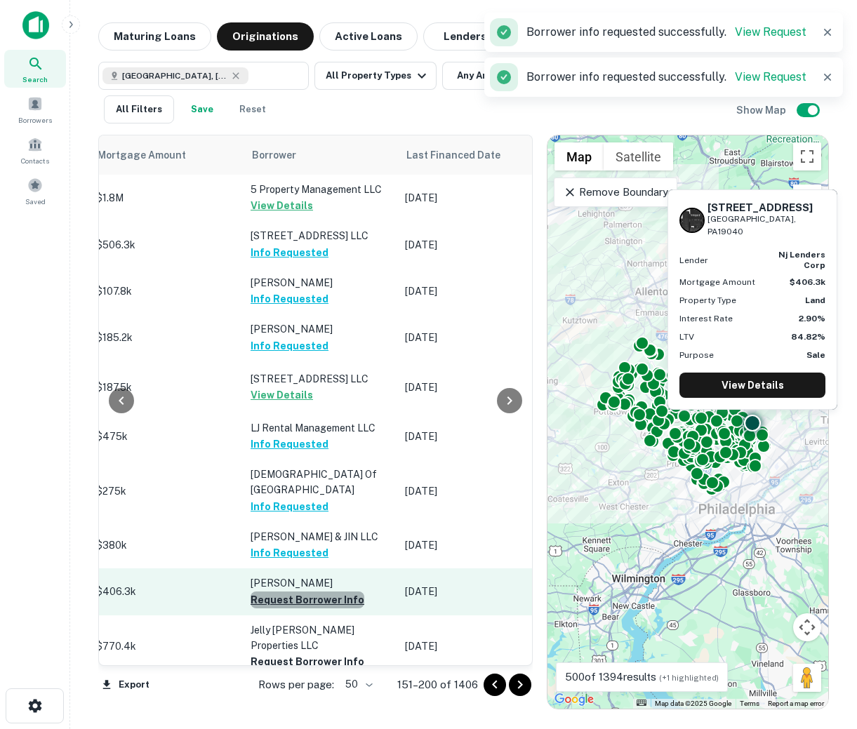
click at [326, 604] on button "Request Borrower Info" at bounding box center [308, 600] width 114 height 17
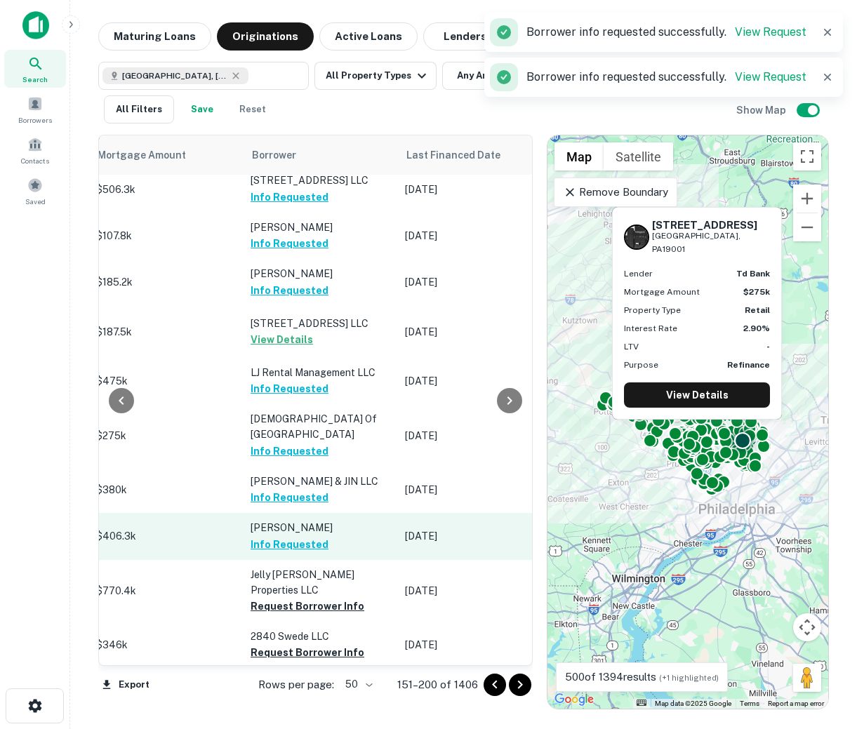
scroll to position [142, 695]
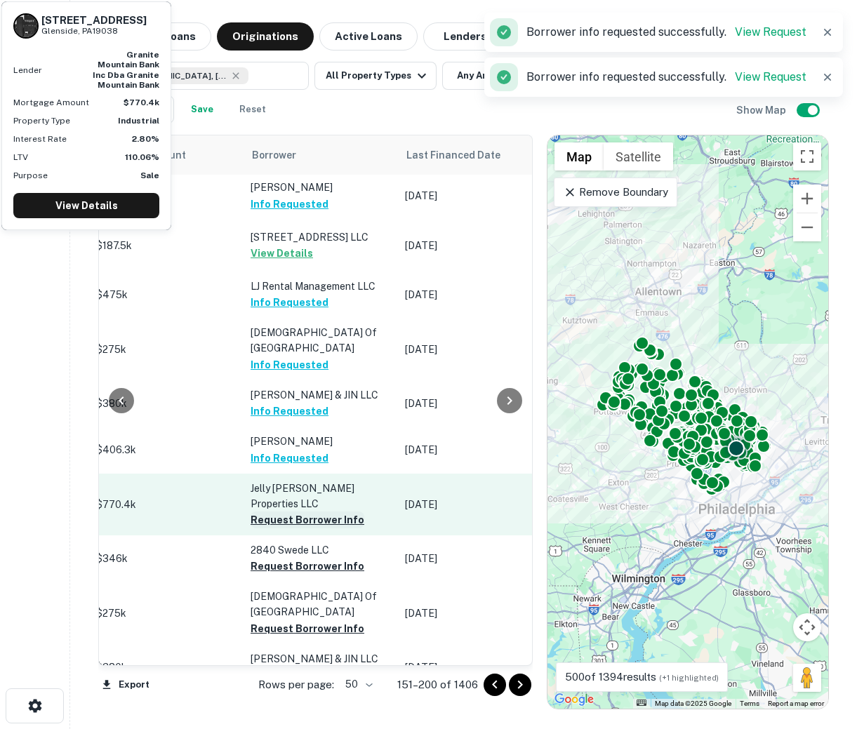
click at [316, 512] on button "Request Borrower Info" at bounding box center [308, 520] width 114 height 17
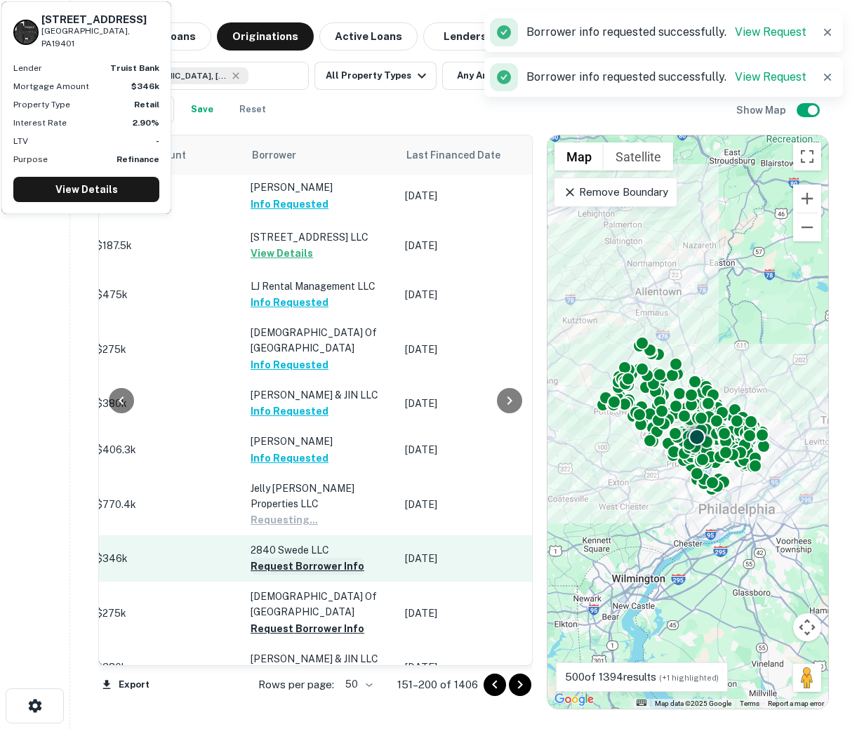
click at [302, 558] on button "Request Borrower Info" at bounding box center [308, 566] width 114 height 17
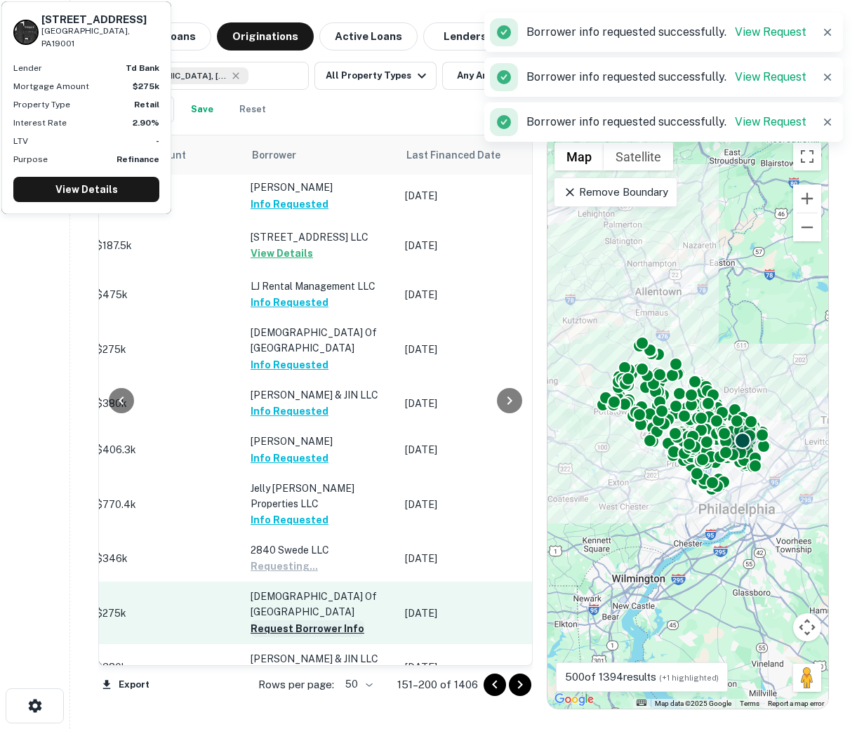
click at [301, 621] on button "Request Borrower Info" at bounding box center [308, 628] width 114 height 17
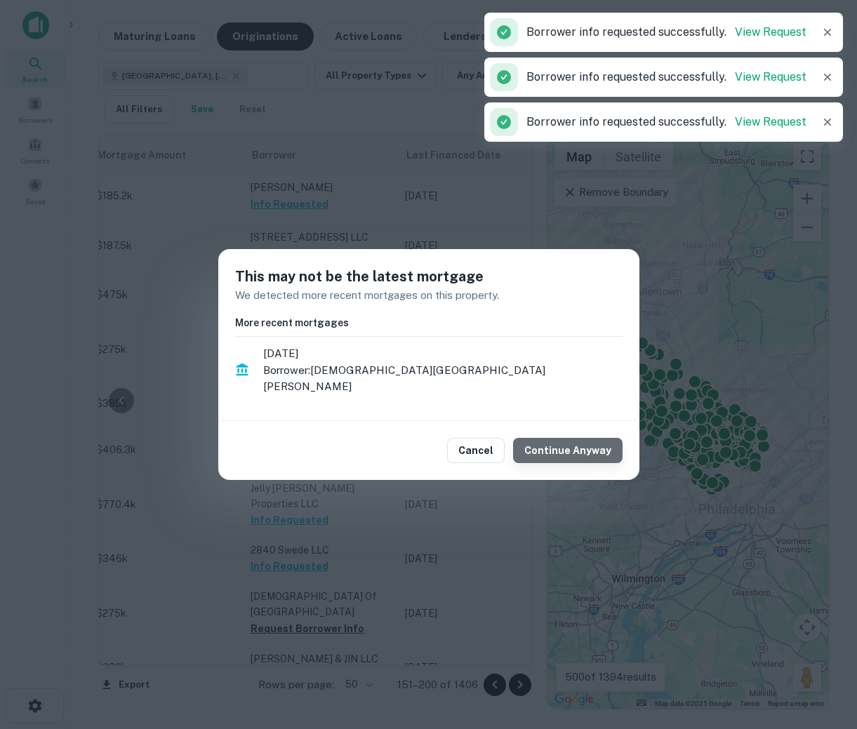
click at [588, 444] on button "Continue Anyway" at bounding box center [567, 450] width 109 height 25
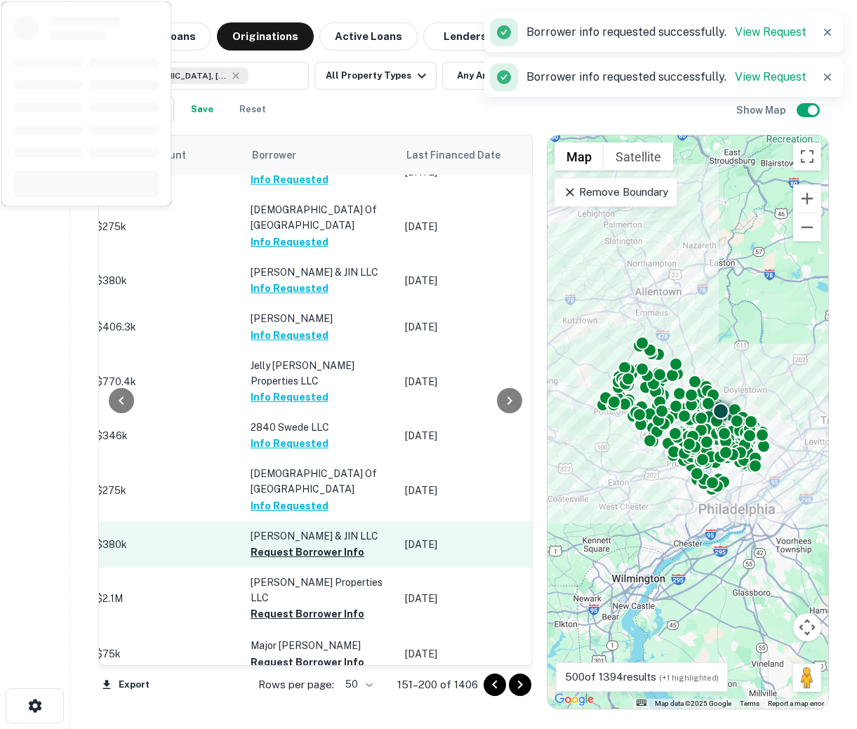
scroll to position [270, 695]
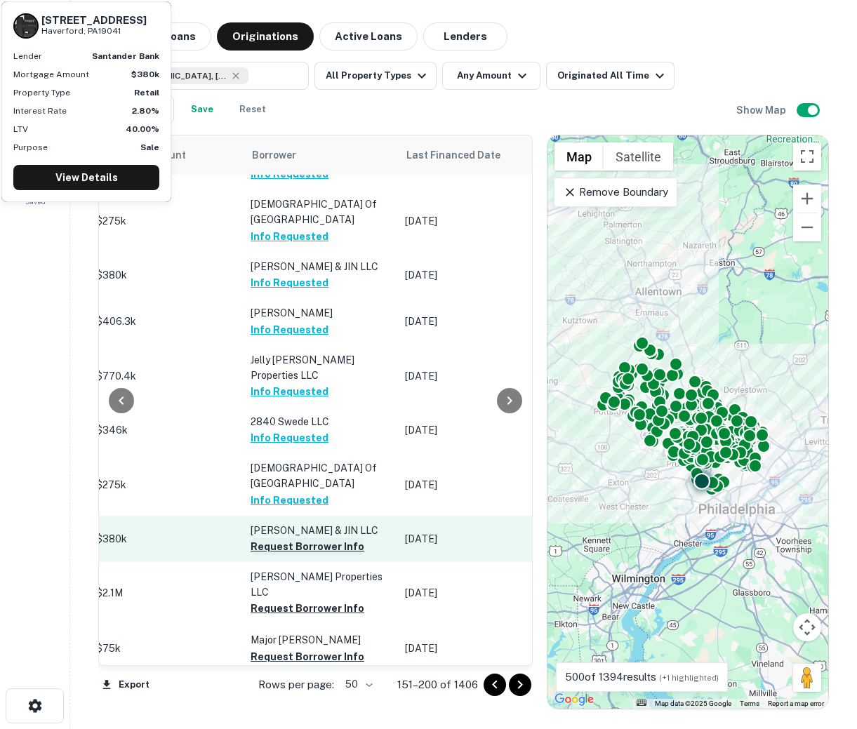
click at [298, 538] on button "Request Borrower Info" at bounding box center [308, 546] width 114 height 17
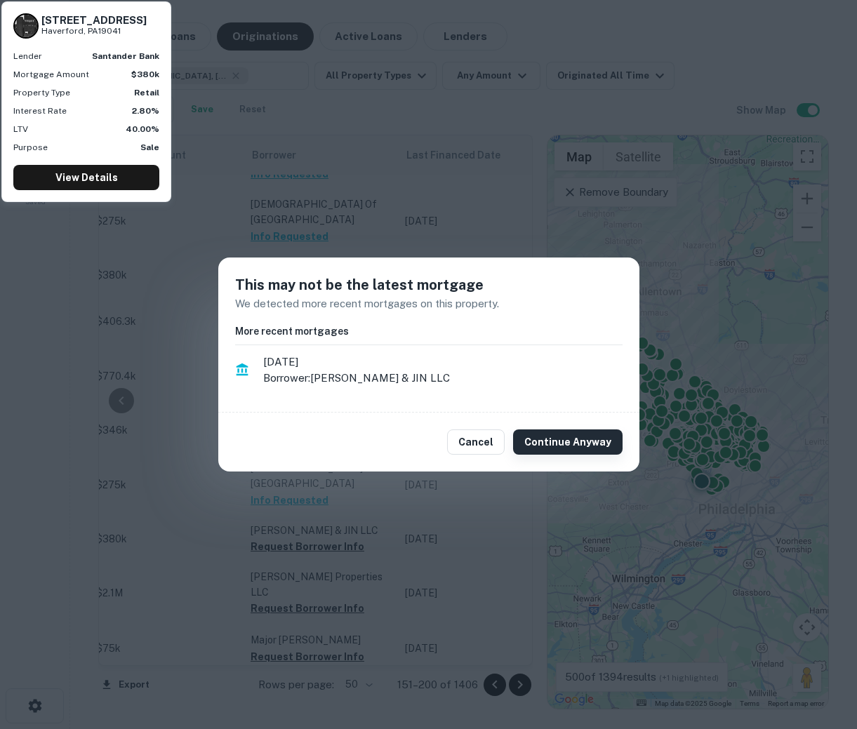
click at [599, 445] on button "Continue Anyway" at bounding box center [567, 442] width 109 height 25
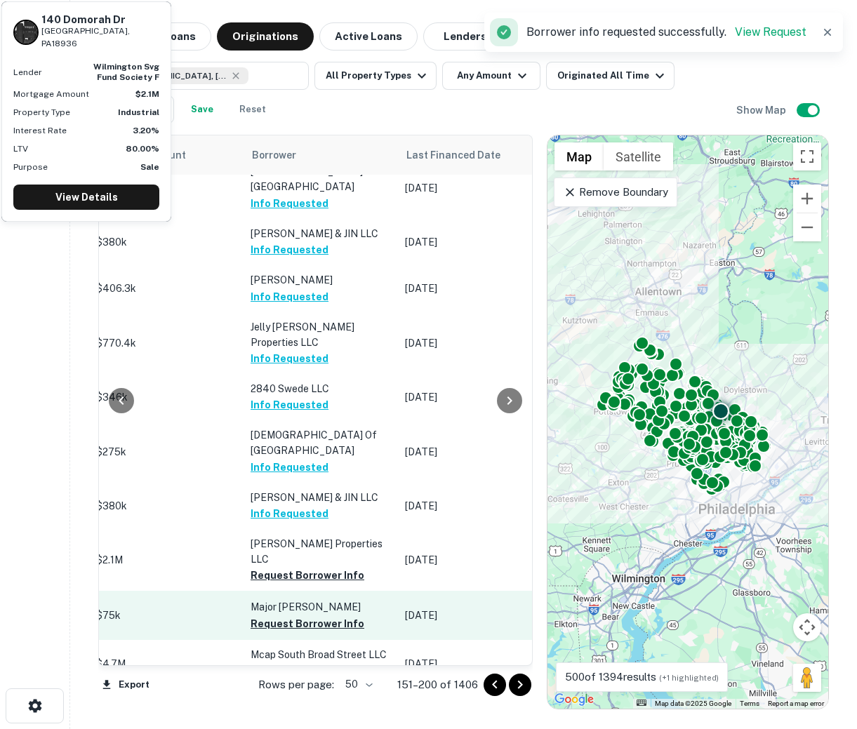
scroll to position [339, 695]
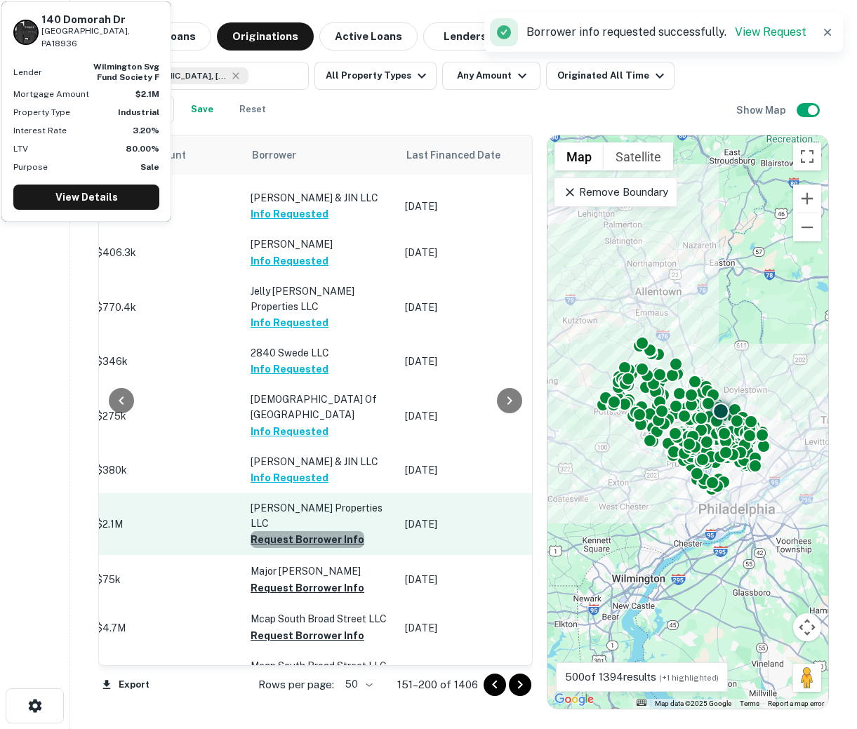
click at [312, 531] on button "Request Borrower Info" at bounding box center [308, 539] width 114 height 17
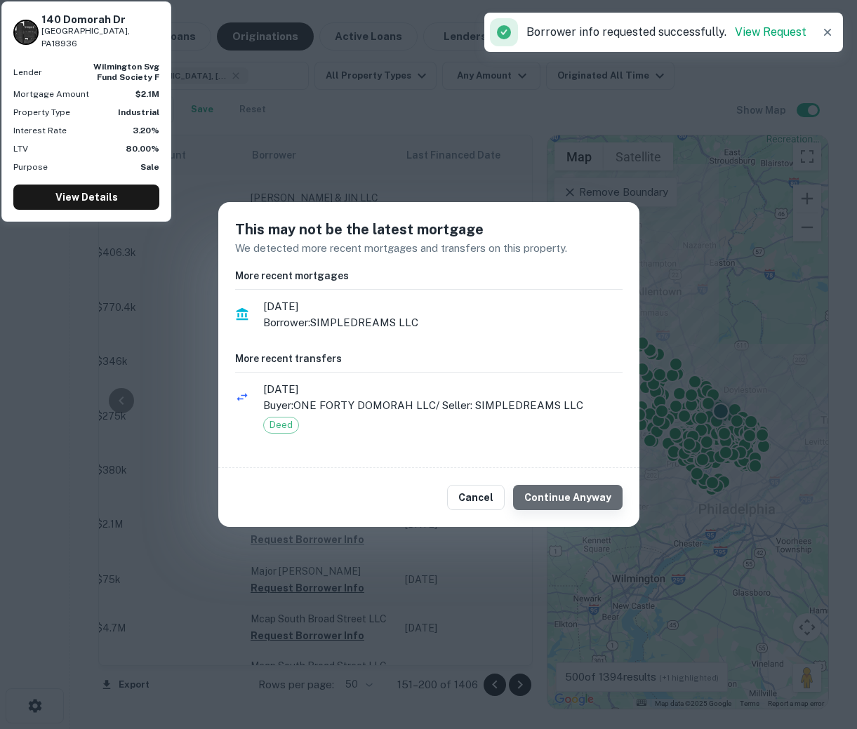
click at [576, 498] on button "Continue Anyway" at bounding box center [567, 497] width 109 height 25
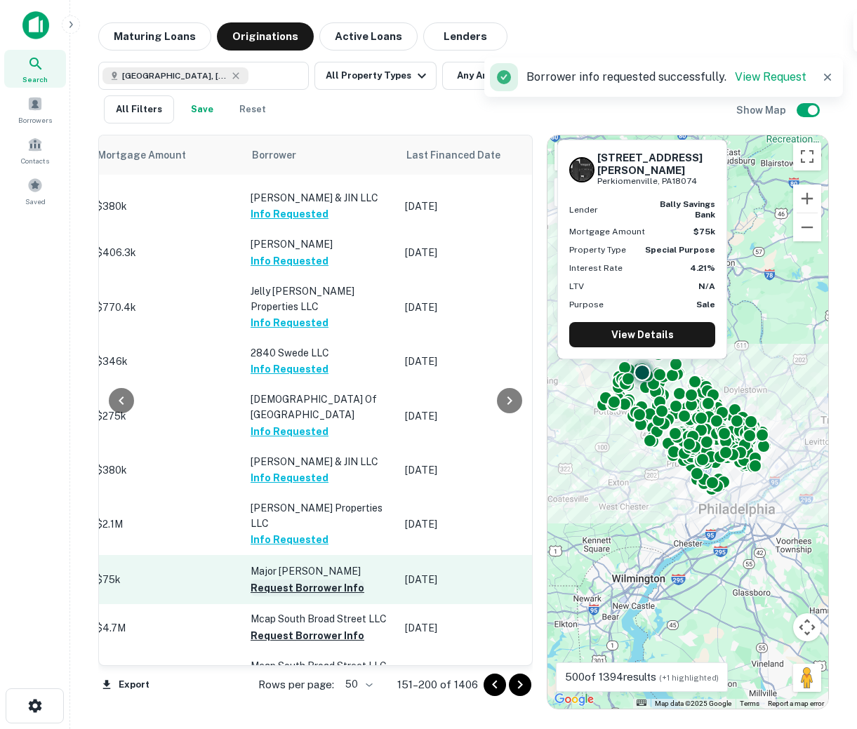
click at [309, 580] on button "Request Borrower Info" at bounding box center [308, 588] width 114 height 17
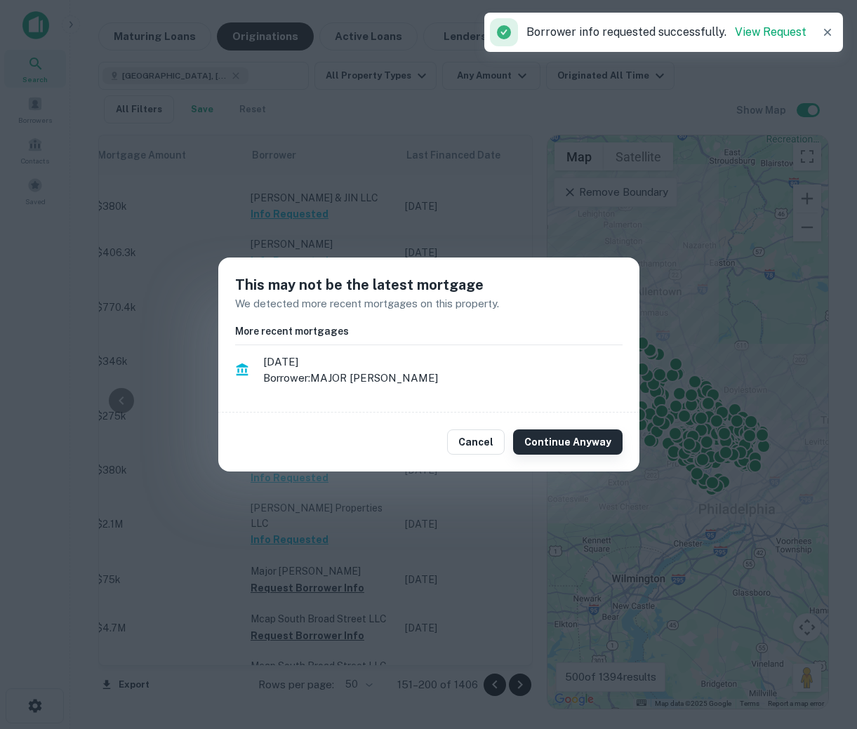
click at [585, 449] on button "Continue Anyway" at bounding box center [567, 442] width 109 height 25
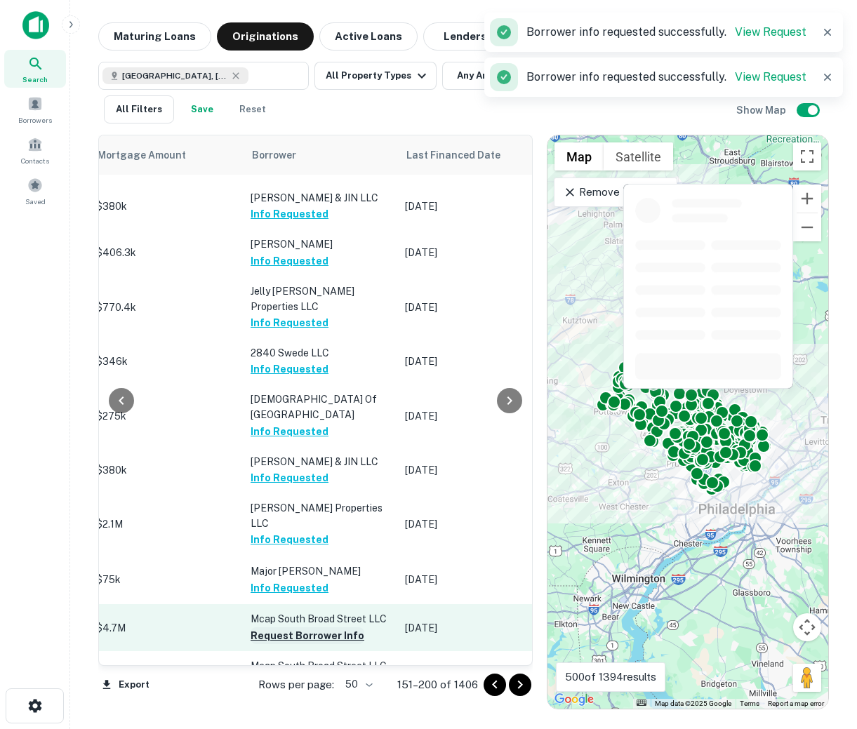
click at [324, 627] on button "Request Borrower Info" at bounding box center [308, 635] width 114 height 17
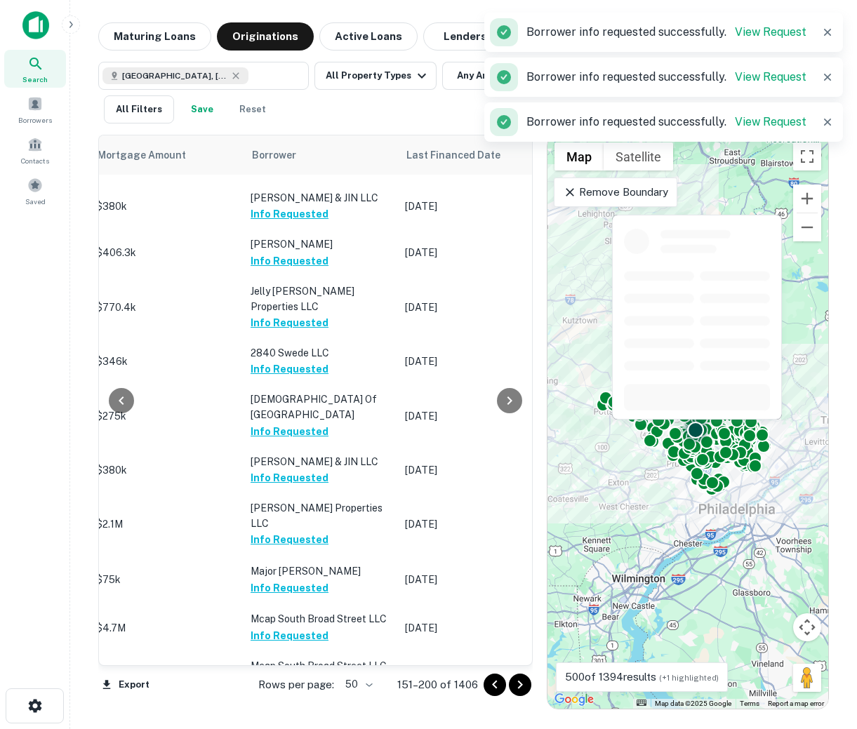
scroll to position [552, 695]
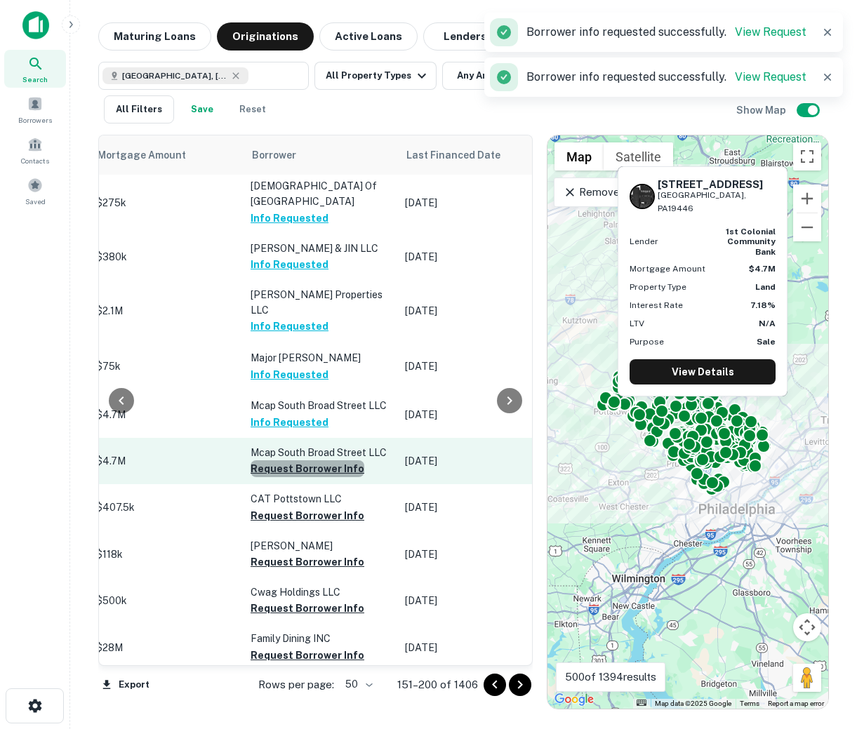
click at [306, 460] on button "Request Borrower Info" at bounding box center [308, 468] width 114 height 17
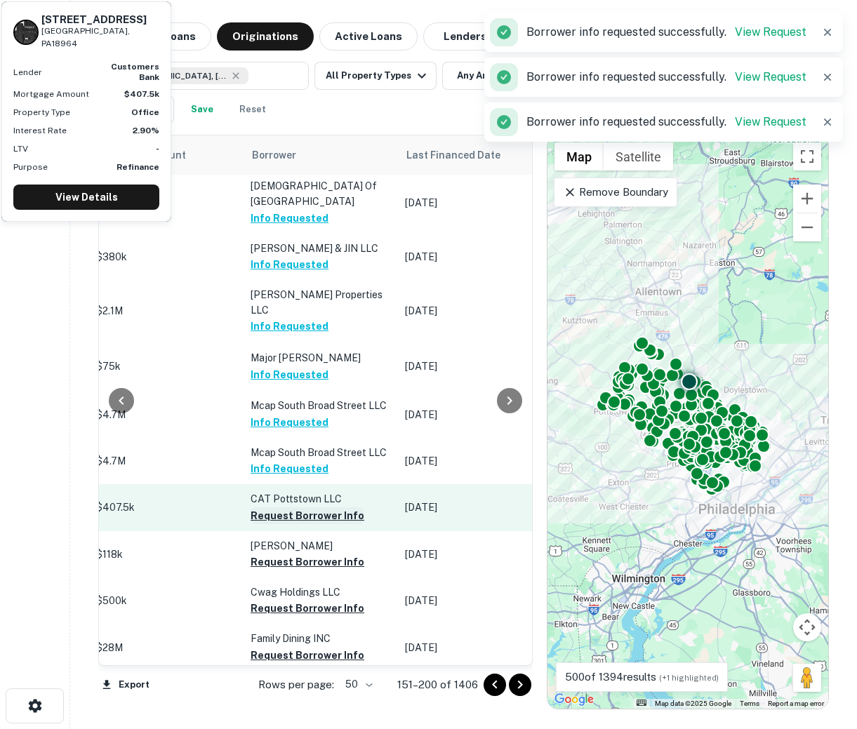
click at [291, 507] on button "Request Borrower Info" at bounding box center [308, 515] width 114 height 17
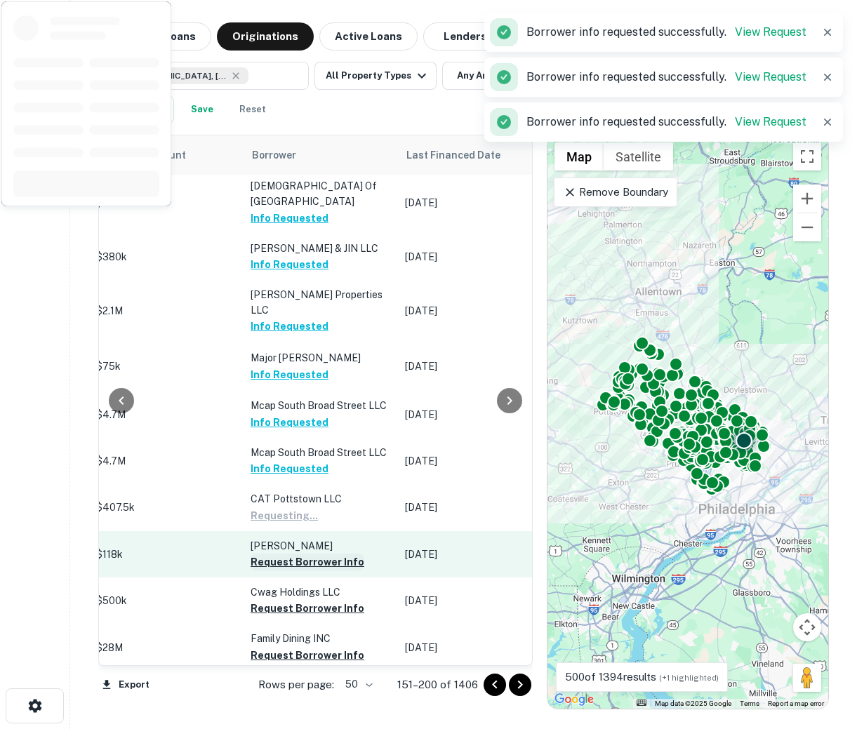
click at [284, 554] on button "Request Borrower Info" at bounding box center [308, 562] width 114 height 17
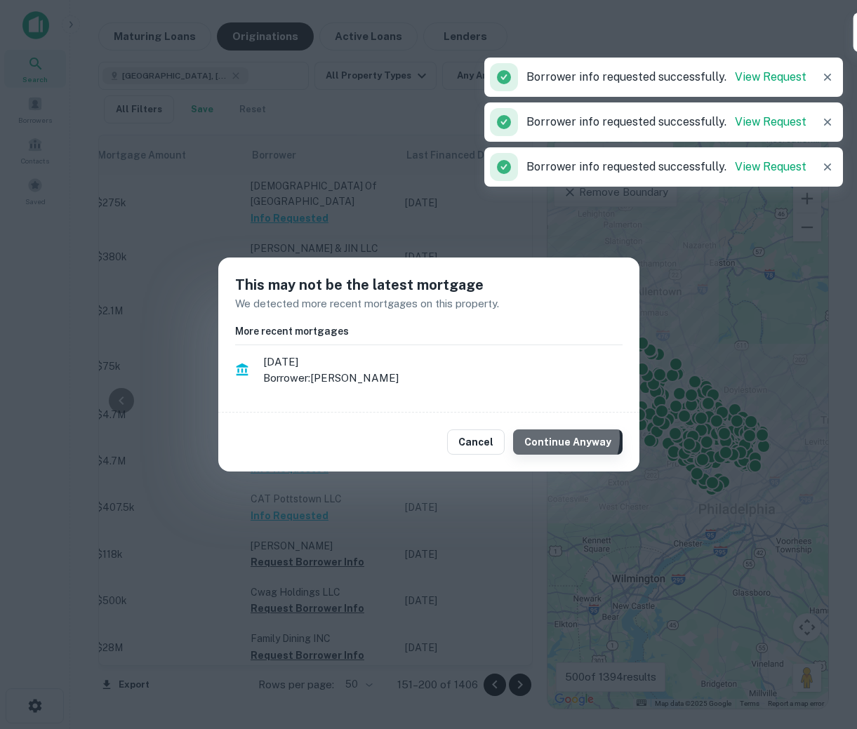
click at [567, 437] on button "Continue Anyway" at bounding box center [567, 442] width 109 height 25
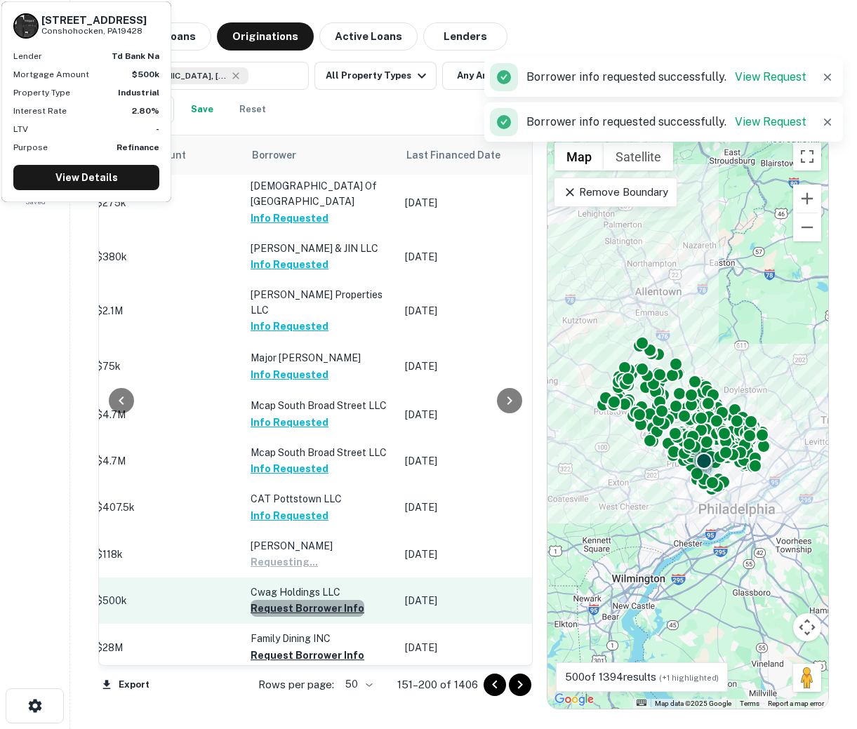
click at [323, 600] on button "Request Borrower Info" at bounding box center [308, 608] width 114 height 17
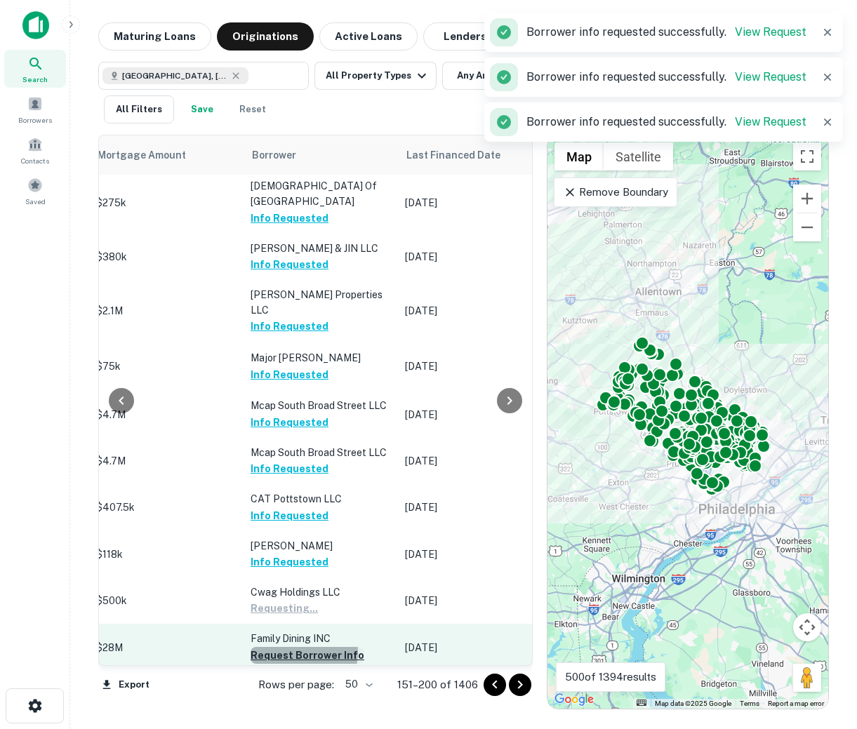
click at [293, 647] on button "Request Borrower Info" at bounding box center [308, 655] width 114 height 17
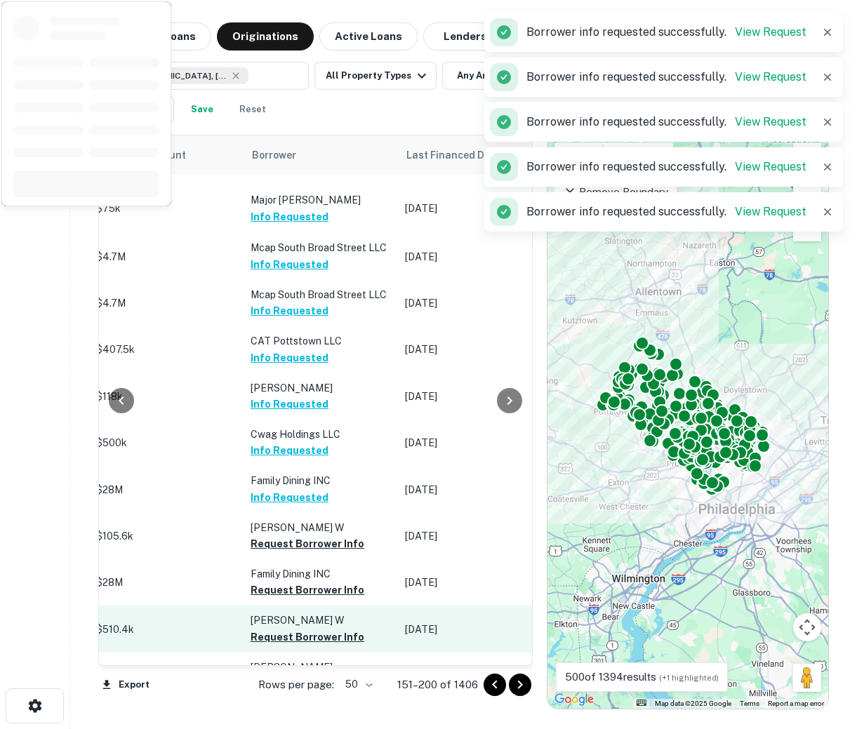
scroll to position [814, 695]
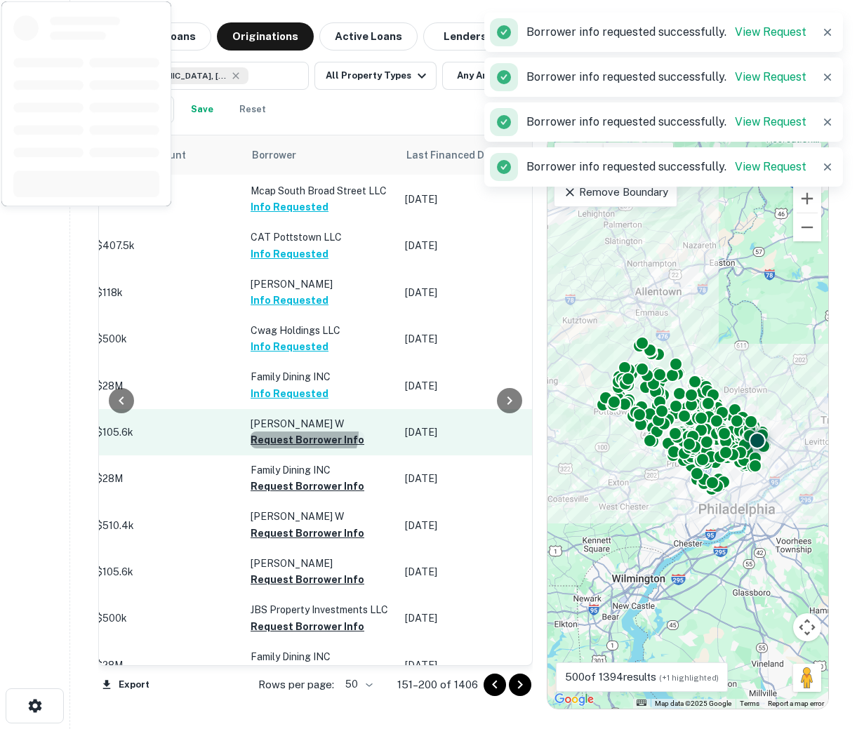
click at [290, 432] on button "Request Borrower Info" at bounding box center [308, 440] width 114 height 17
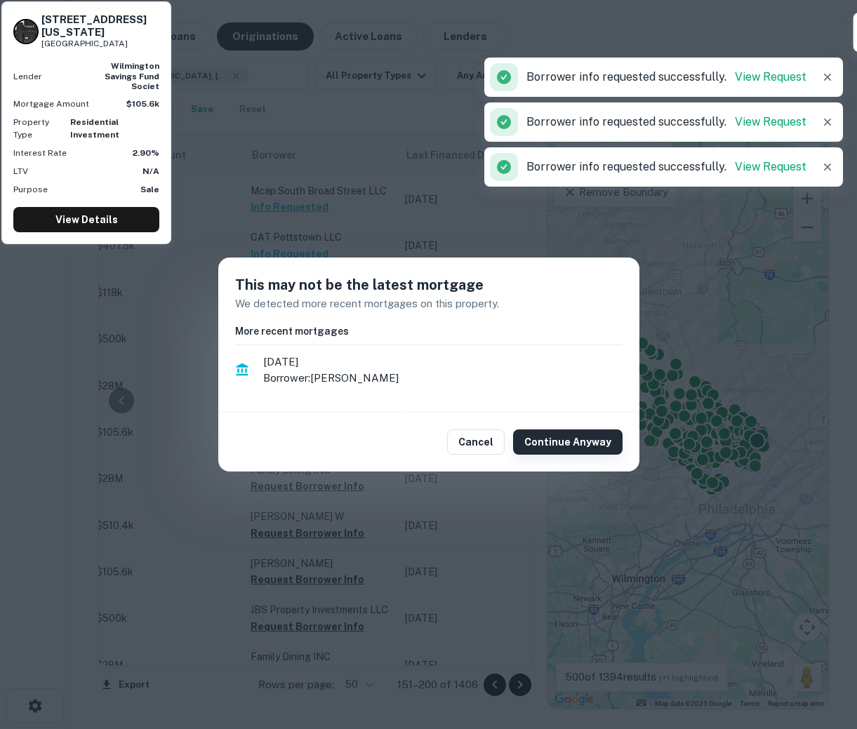
click at [571, 443] on button "Continue Anyway" at bounding box center [567, 442] width 109 height 25
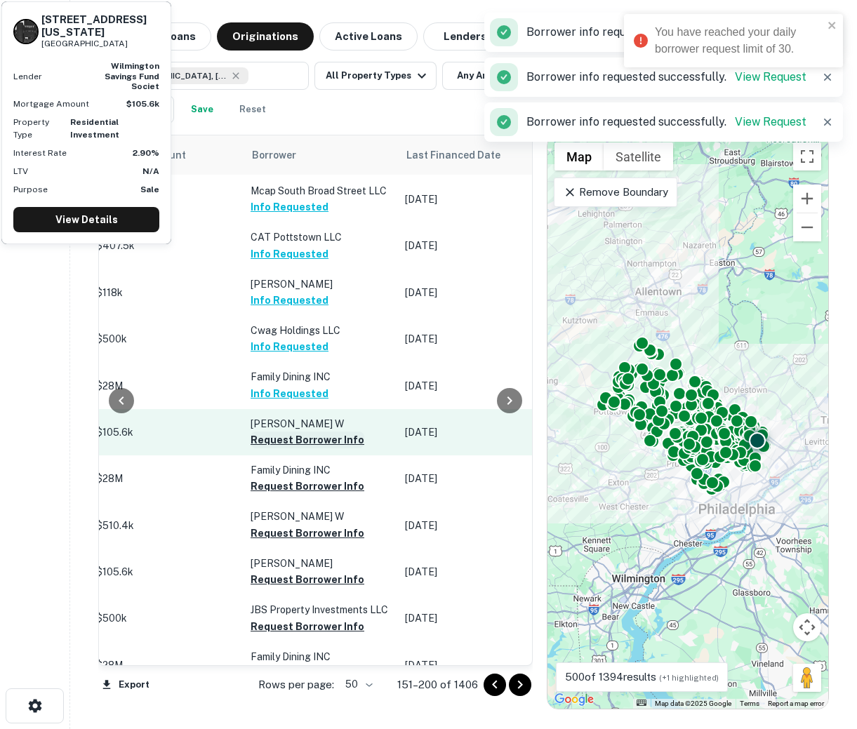
click at [303, 432] on button "Request Borrower Info" at bounding box center [308, 440] width 114 height 17
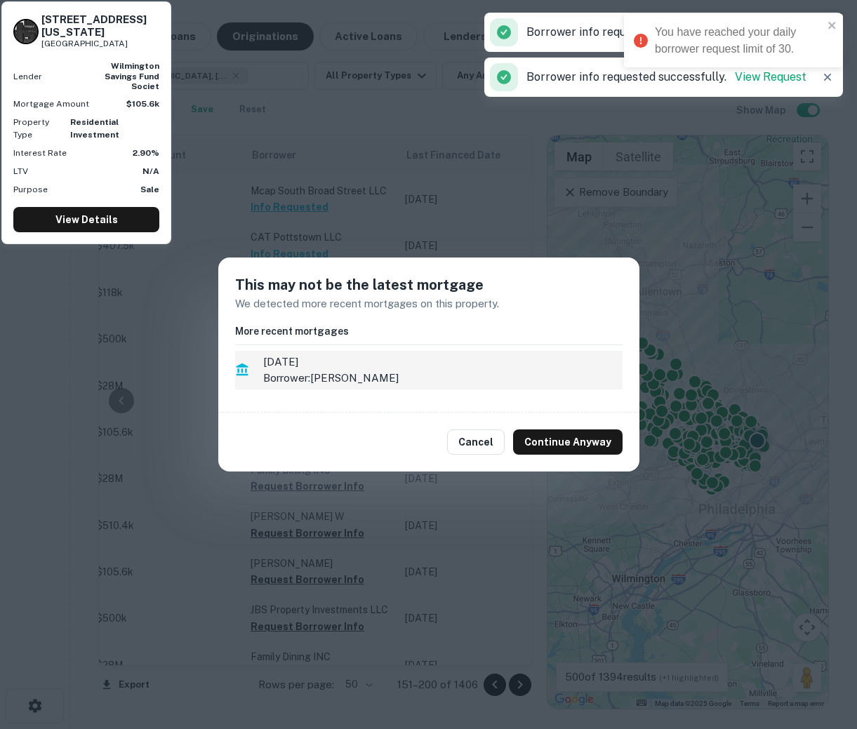
click at [562, 352] on li "[DATE] Borrower: [PERSON_NAME]" at bounding box center [428, 370] width 387 height 39
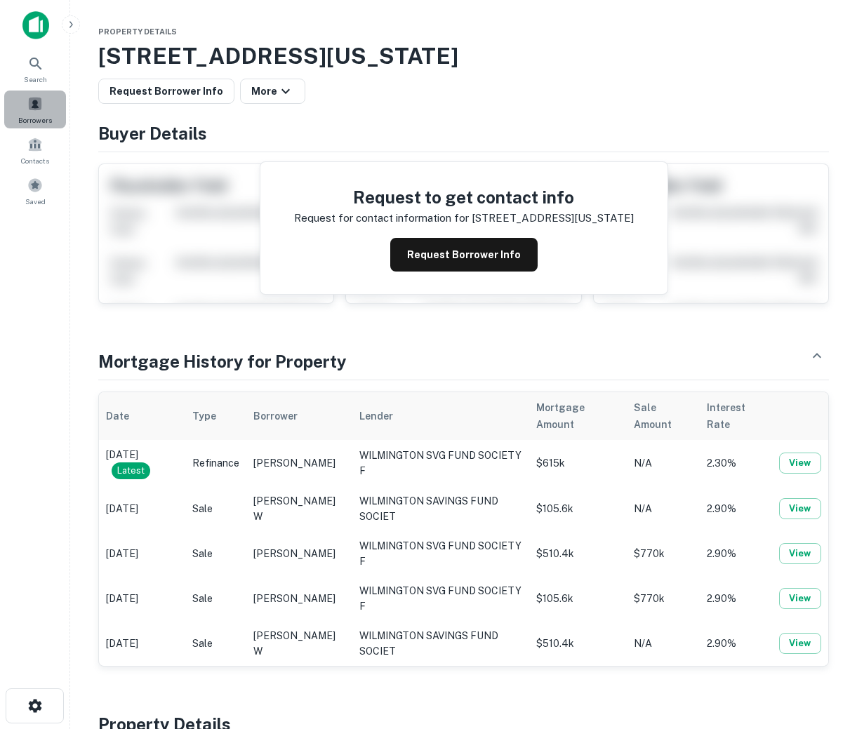
click at [40, 105] on span at bounding box center [34, 103] width 15 height 15
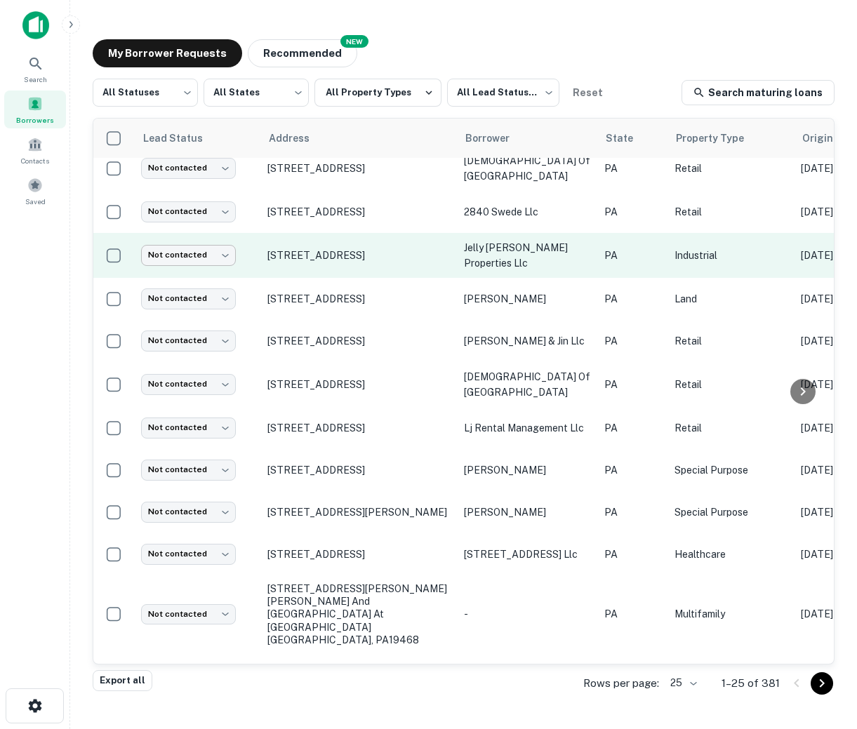
scroll to position [592, 0]
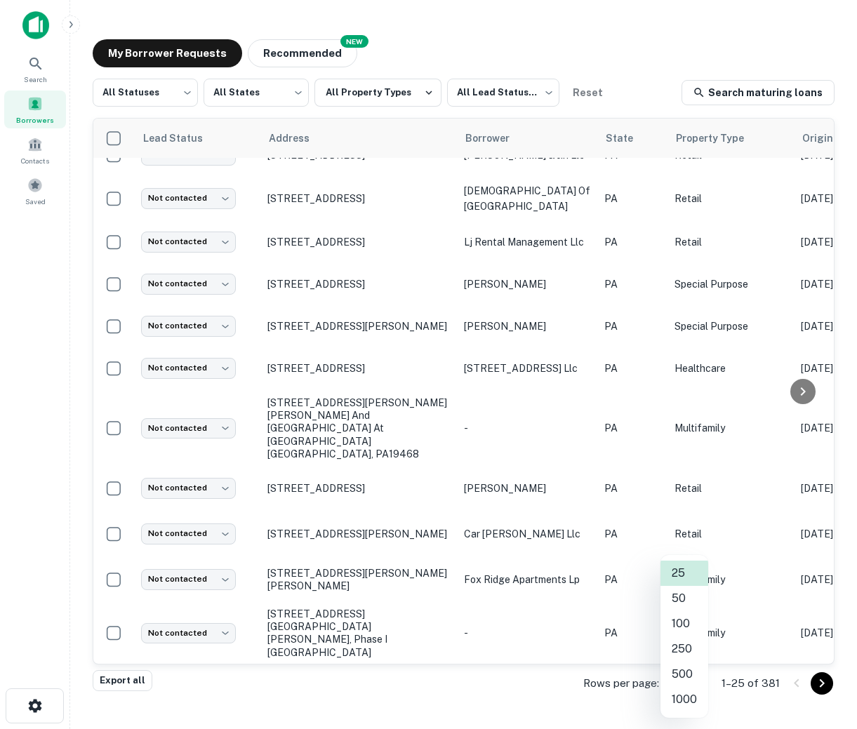
click at [691, 682] on body "Search Borrowers Contacts Saved My Borrower Requests NEW Recommended All Status…" at bounding box center [428, 364] width 857 height 729
click at [684, 613] on li "100" at bounding box center [684, 623] width 48 height 25
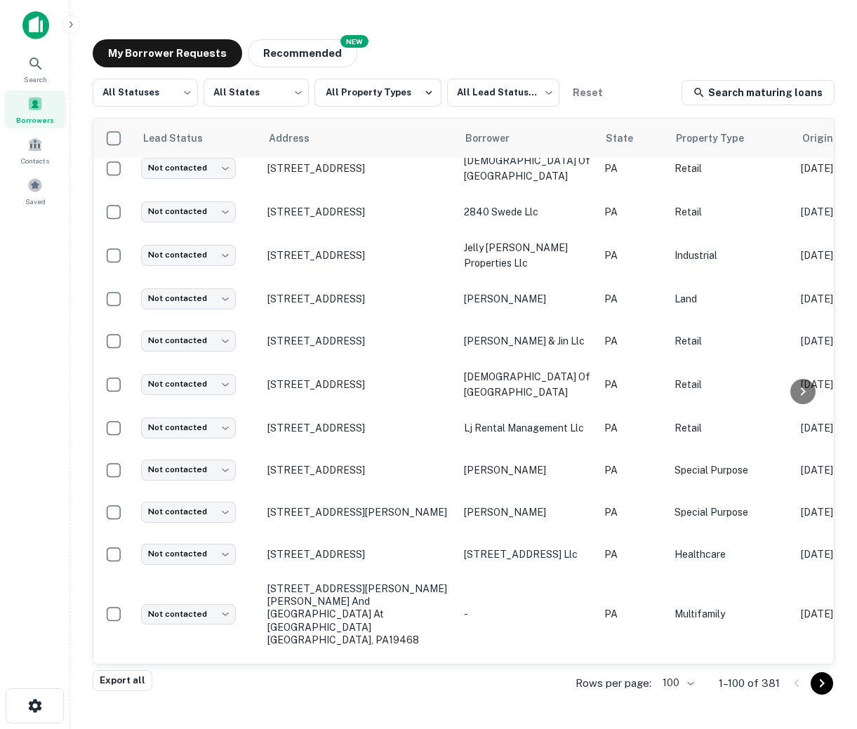
scroll to position [592, 0]
